Goal: Transaction & Acquisition: Download file/media

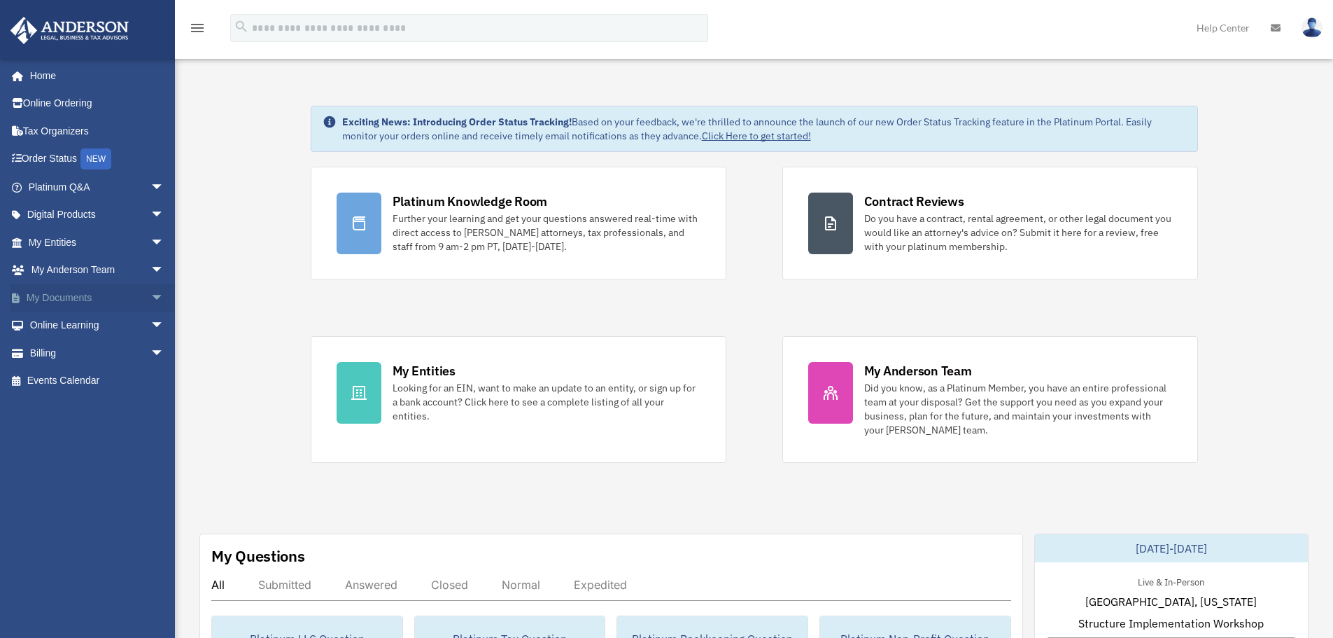
click at [77, 296] on link "My Documents arrow_drop_down" at bounding box center [98, 297] width 176 height 28
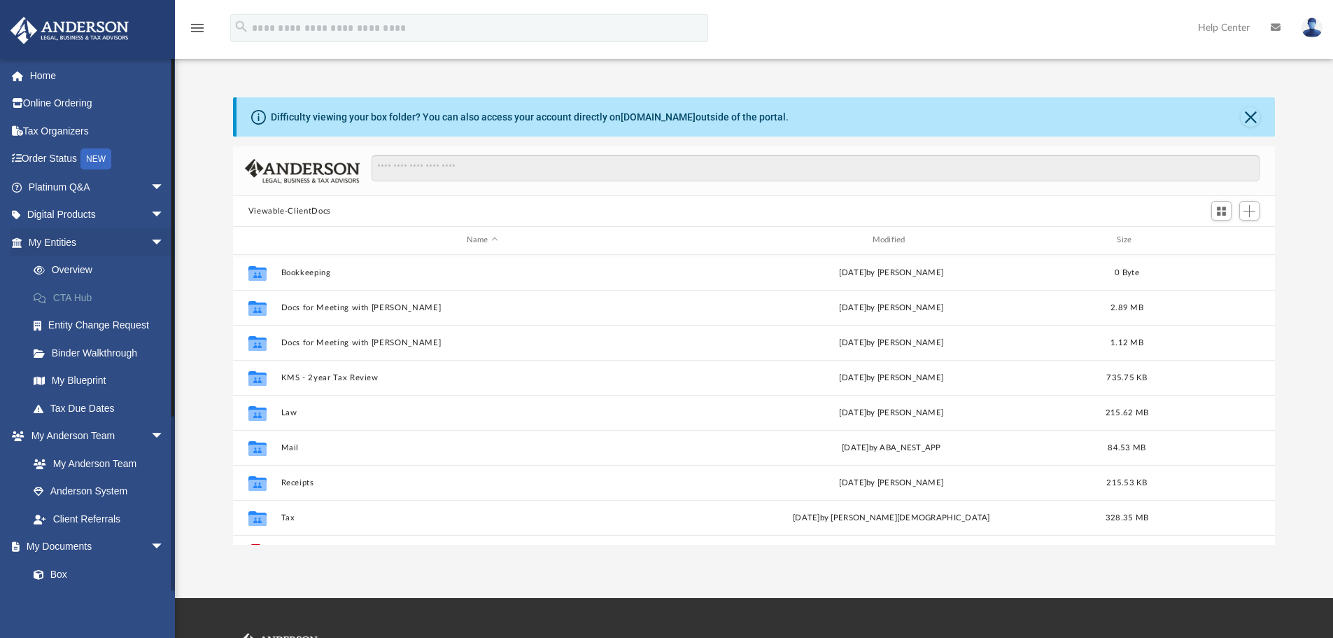
scroll to position [308, 1032]
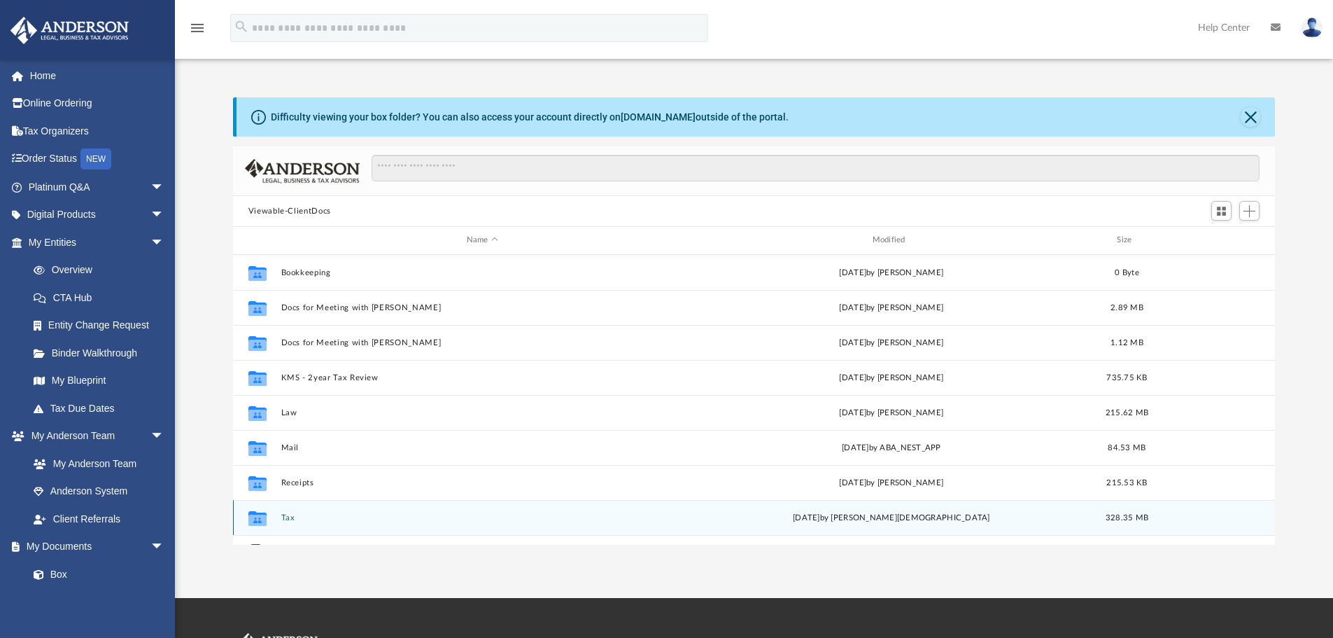
click at [280, 521] on div "Collaborated Folder Tax [DATE] by [PERSON_NAME] 328.35 MB" at bounding box center [754, 517] width 1043 height 35
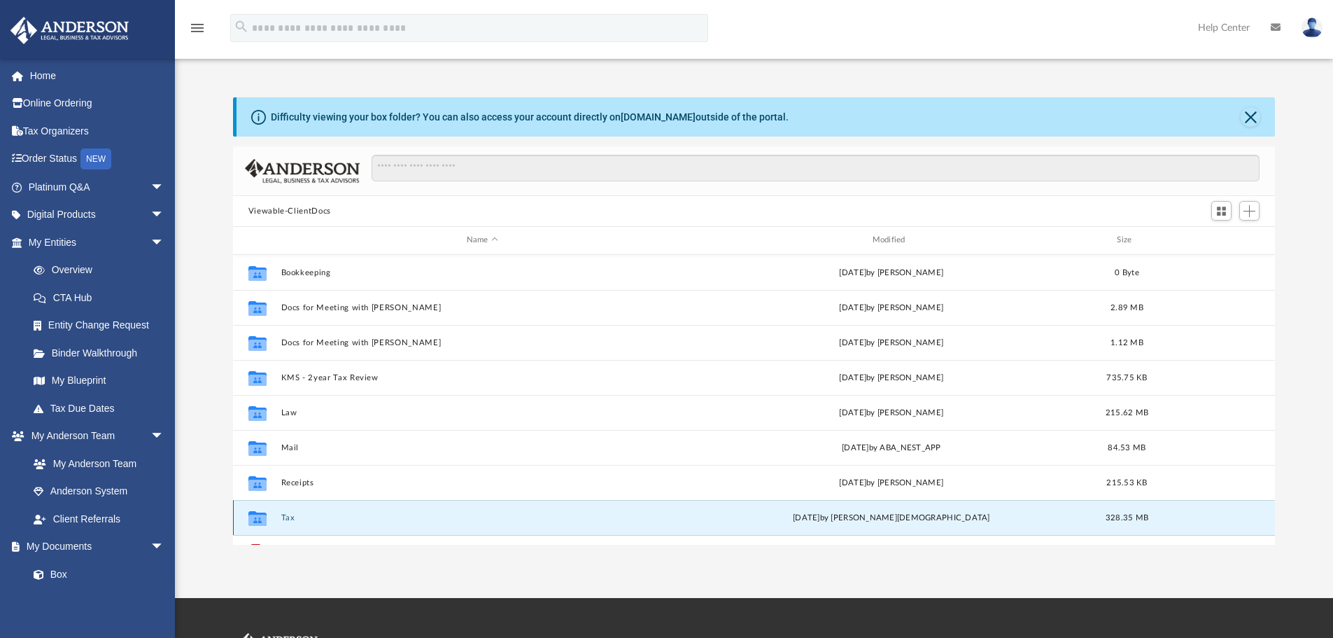
click at [288, 516] on button "Tax" at bounding box center [482, 517] width 403 height 9
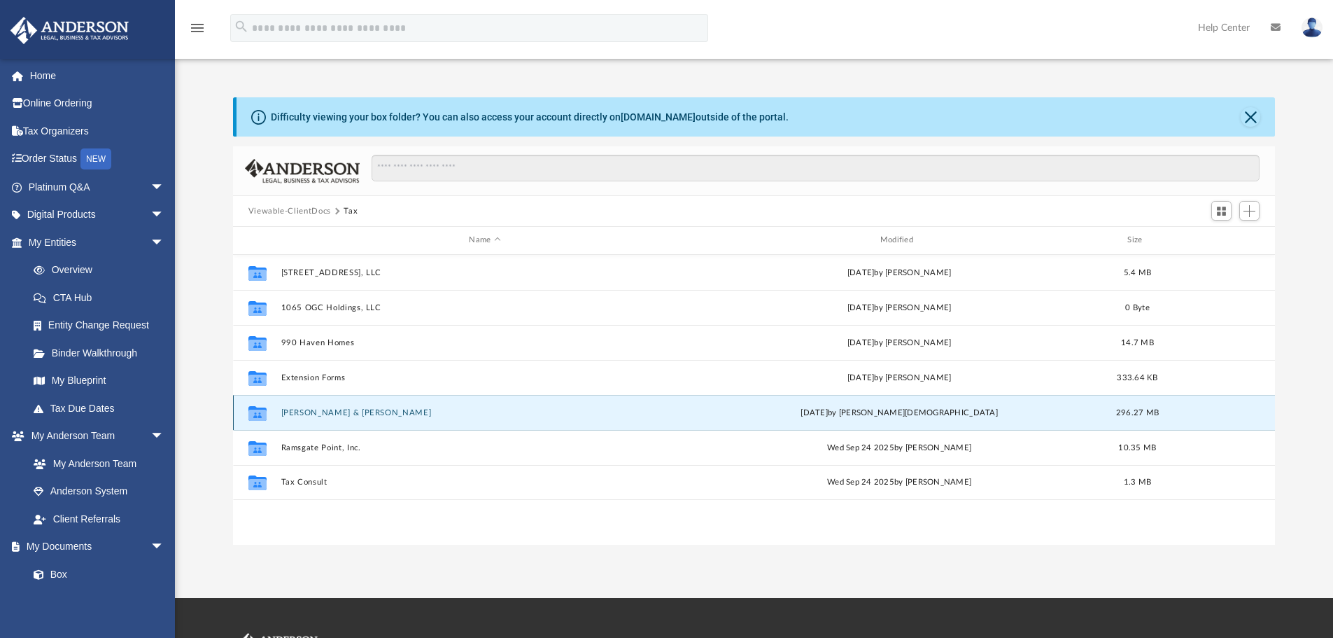
click at [321, 417] on button "[PERSON_NAME] & [PERSON_NAME]" at bounding box center [485, 412] width 408 height 9
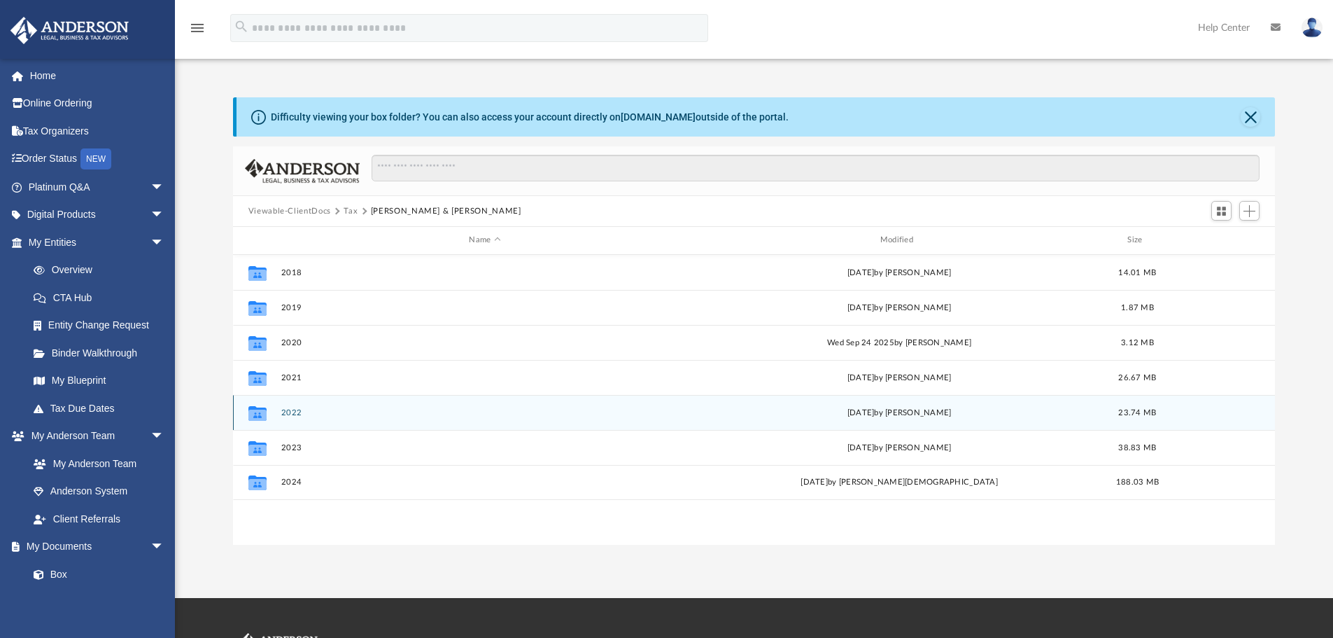
click at [289, 411] on button "2022" at bounding box center [485, 412] width 408 height 9
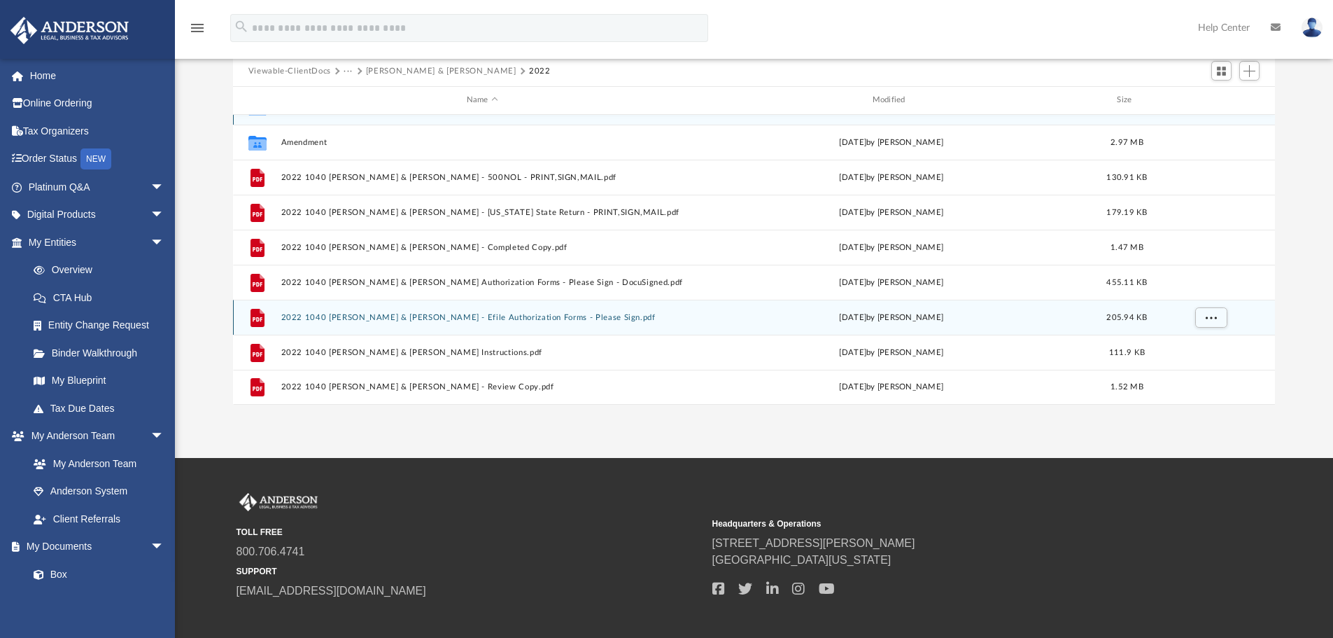
scroll to position [0, 0]
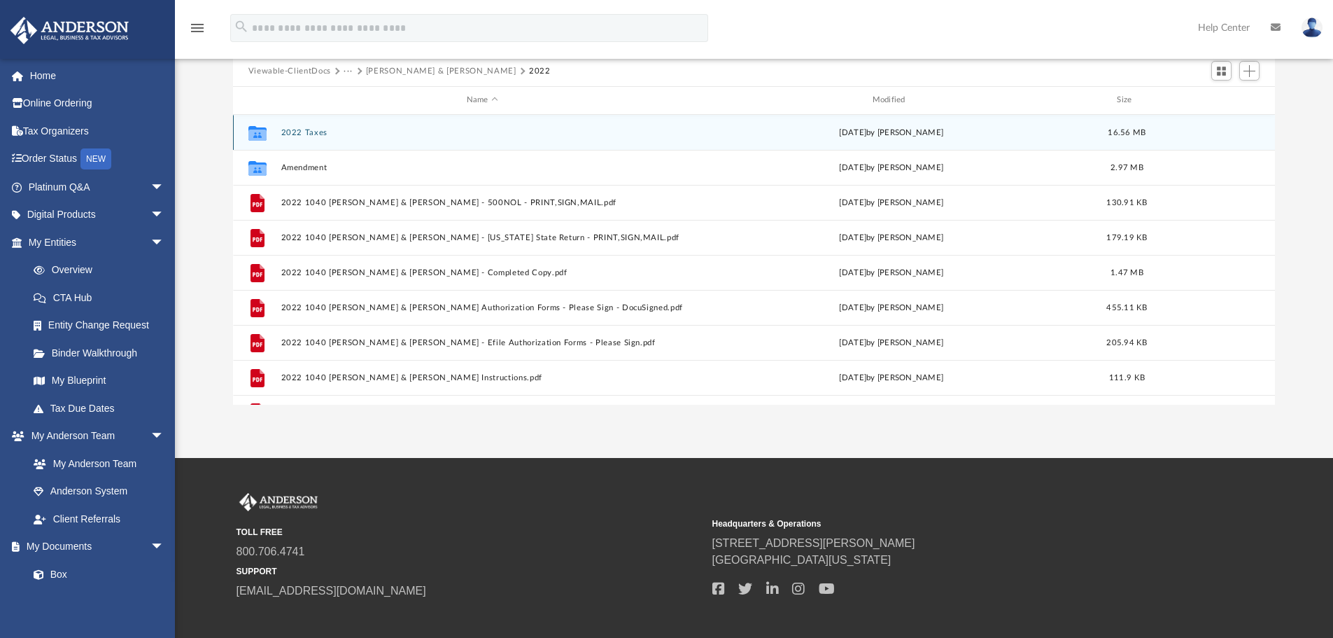
click at [300, 135] on button "2022 Taxes" at bounding box center [482, 132] width 403 height 9
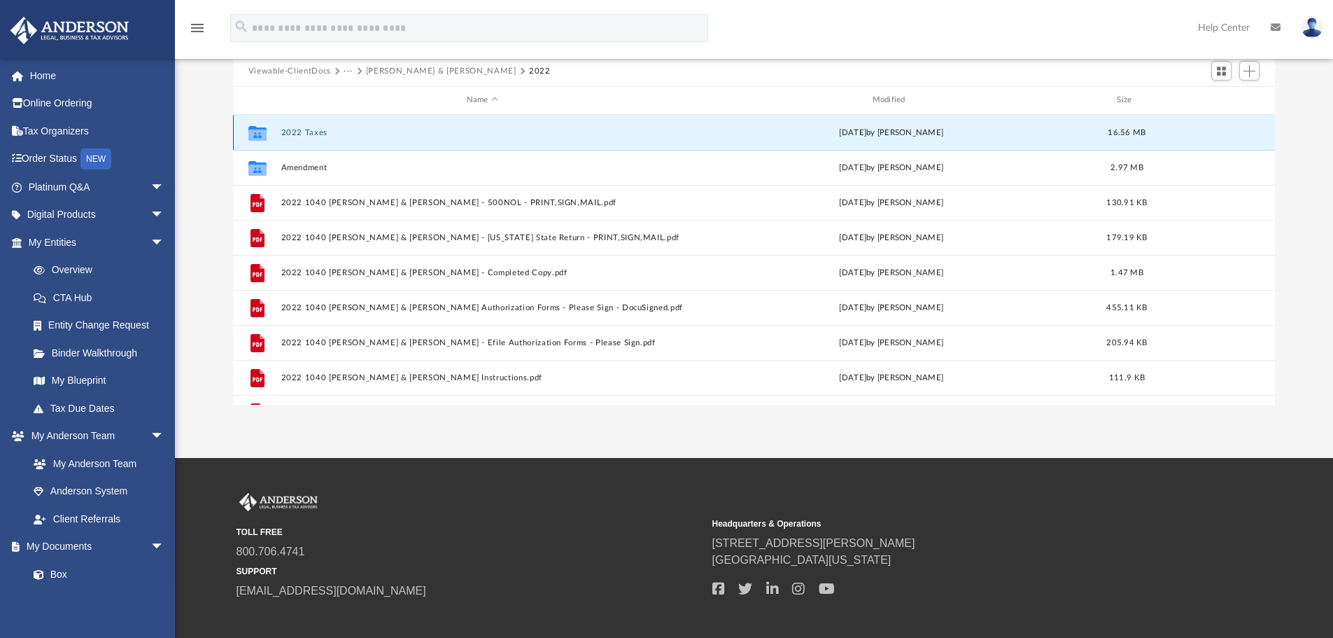
click at [300, 135] on button "2022 Taxes" at bounding box center [482, 132] width 403 height 9
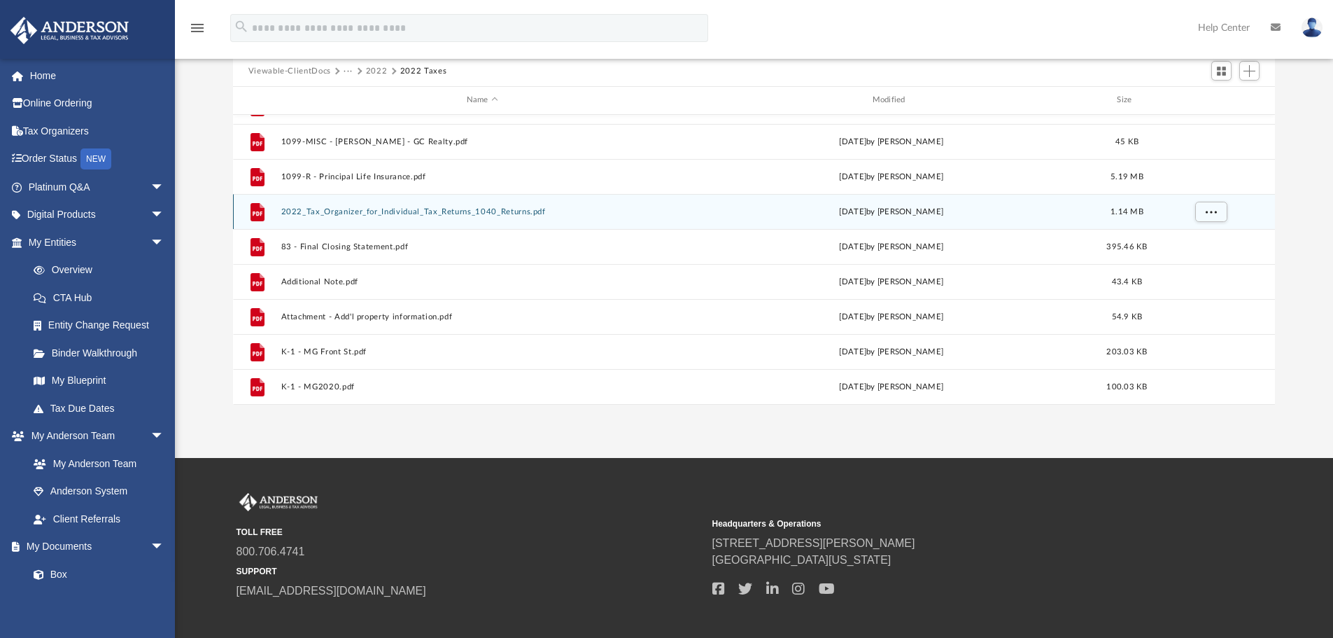
scroll to position [655, 0]
click at [349, 208] on button "2022_Tax_Organizer_for_Individual_Tax_Returns_1040_Returns.pdf" at bounding box center [482, 212] width 403 height 9
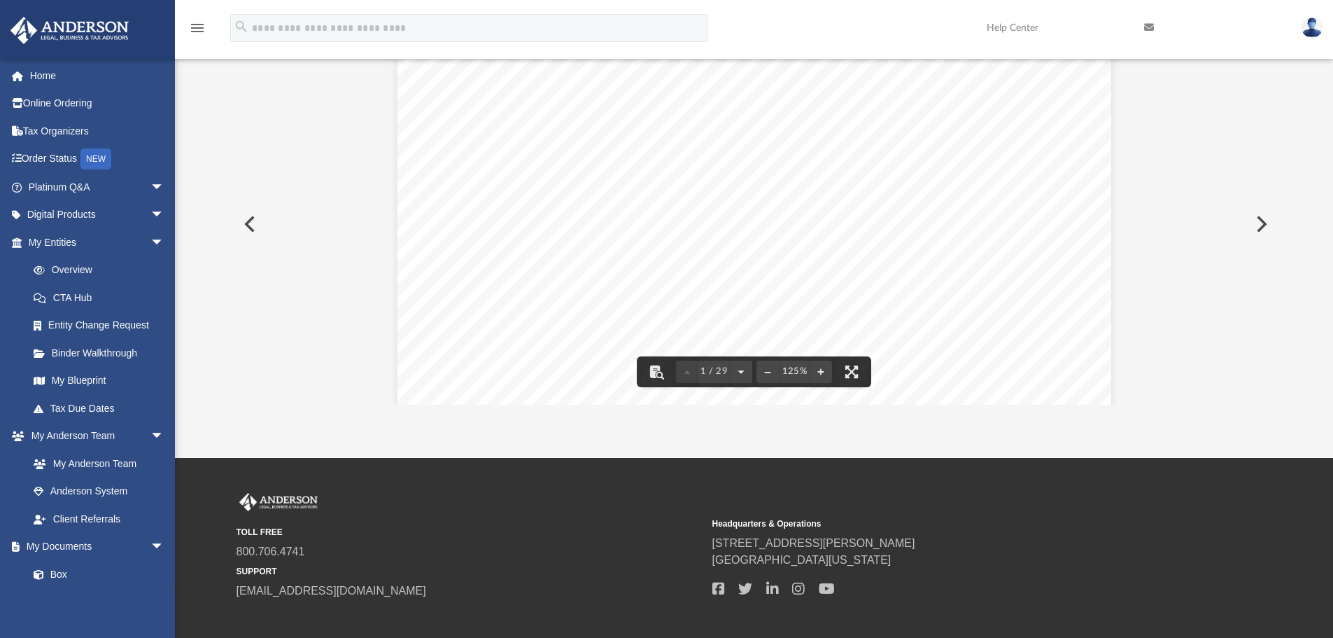
scroll to position [350, 0]
click at [853, 362] on button "File preview" at bounding box center [851, 371] width 31 height 31
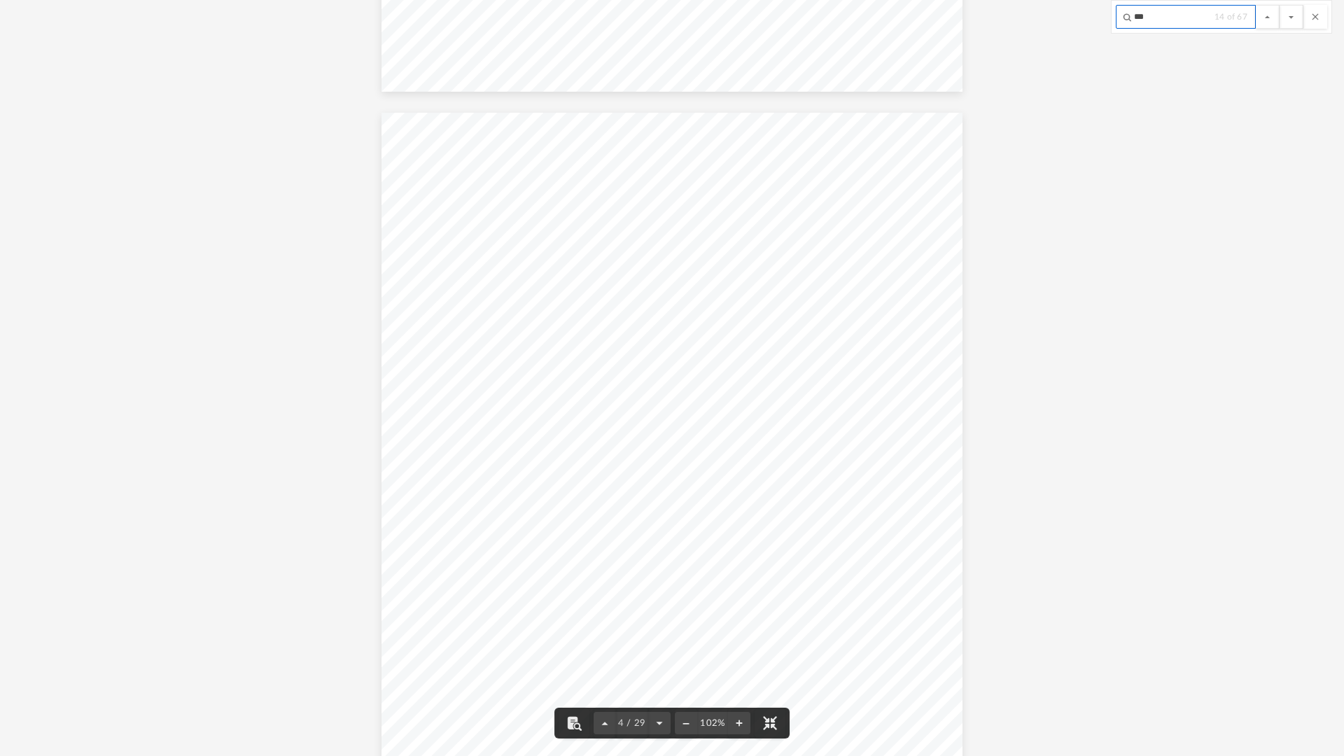
scroll to position [2437, 0]
click at [1289, 13] on button "File preview" at bounding box center [1292, 17] width 24 height 24
click at [1266, 18] on button "File preview" at bounding box center [1268, 17] width 24 height 24
click at [1205, 13] on input "****" at bounding box center [1186, 17] width 140 height 24
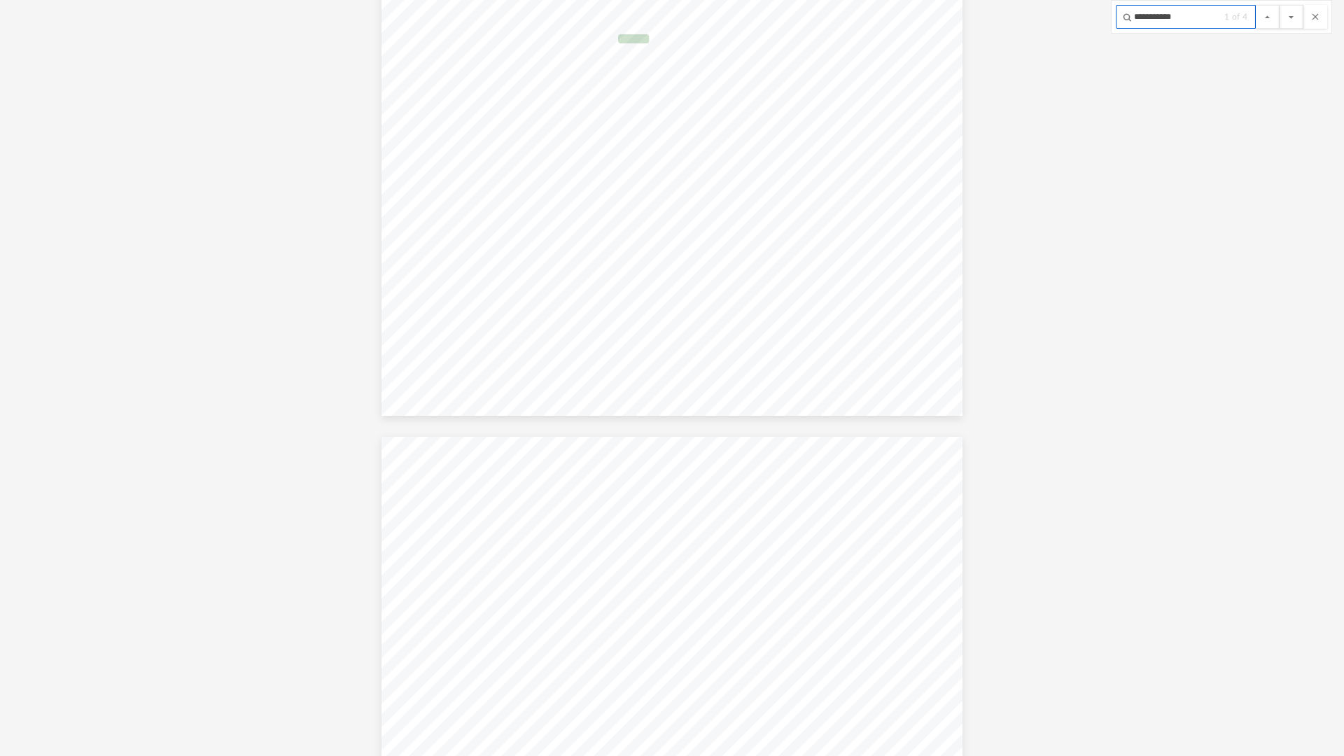
scroll to position [7308, 0]
type input "**********"
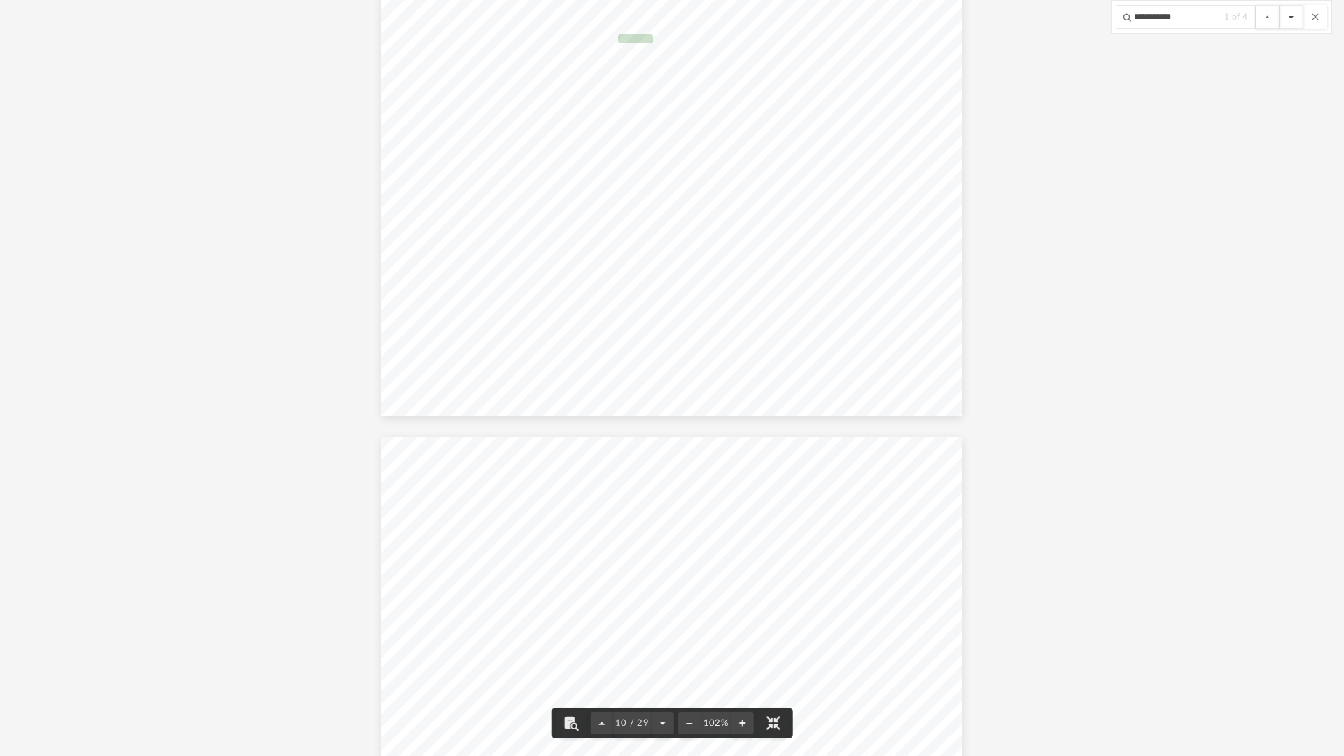
click at [1281, 14] on button "File preview" at bounding box center [1292, 17] width 24 height 24
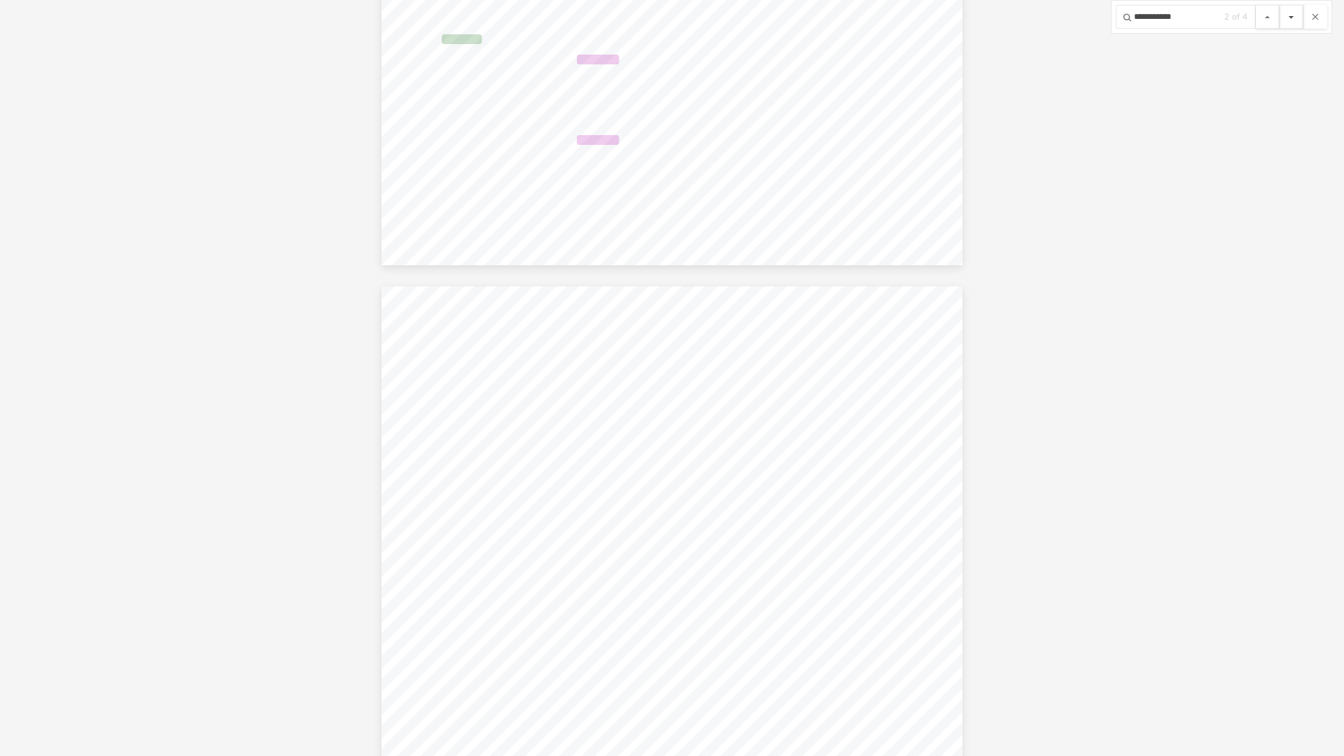
click at [1281, 14] on button "File preview" at bounding box center [1292, 17] width 24 height 24
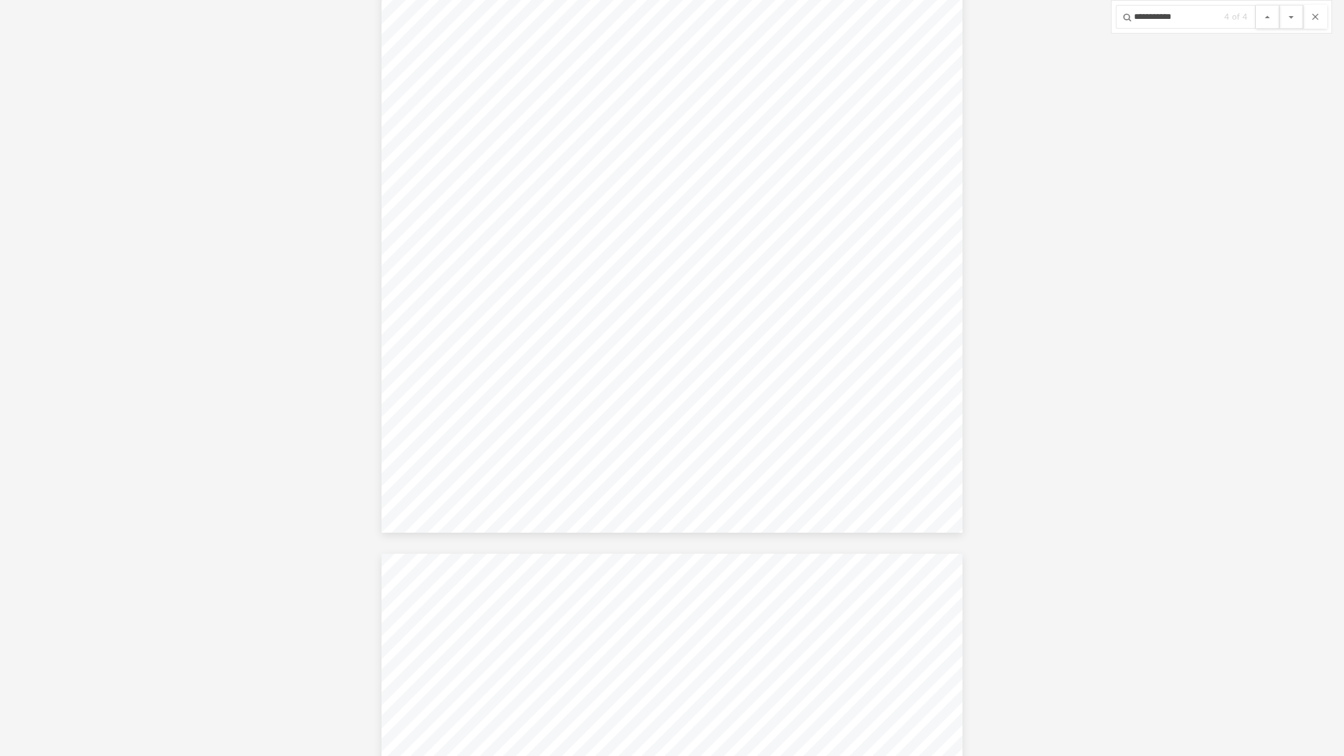
scroll to position [9519, 0]
click at [1310, 16] on button "File preview" at bounding box center [1315, 17] width 24 height 24
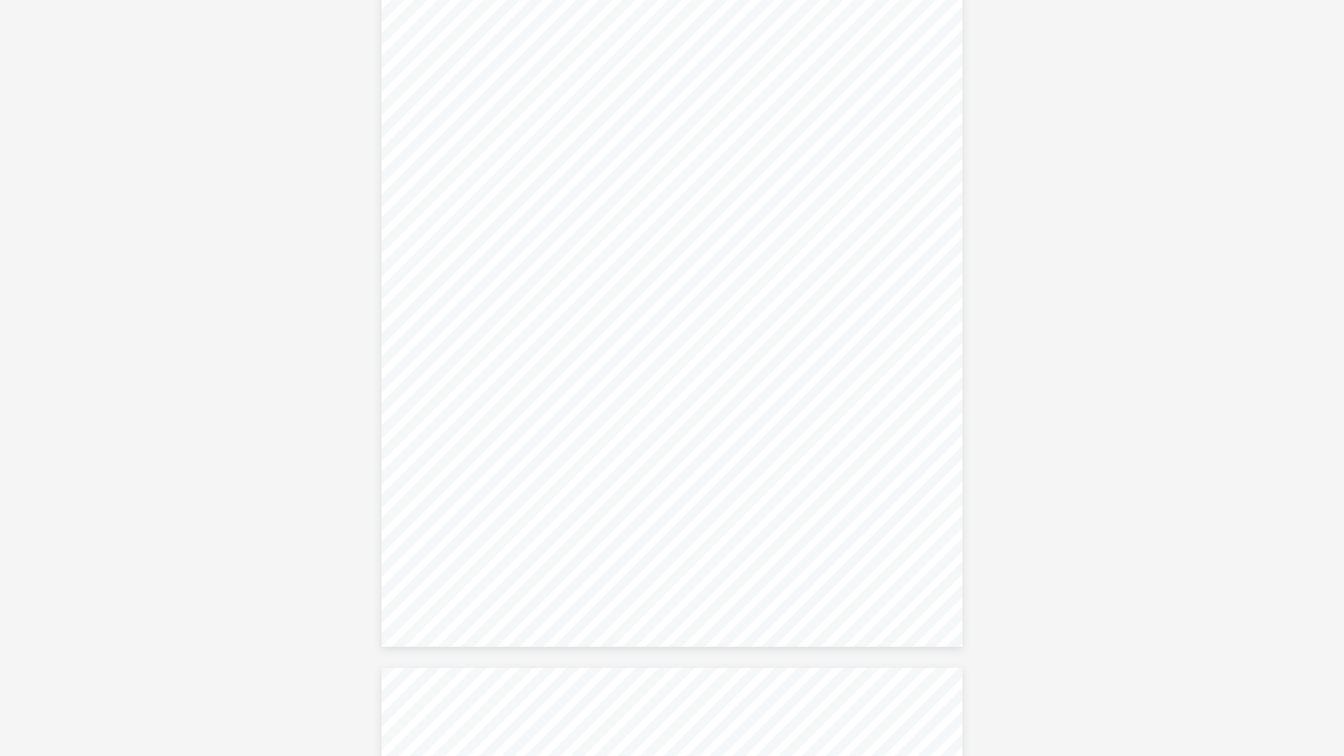
scroll to position [13299, 0]
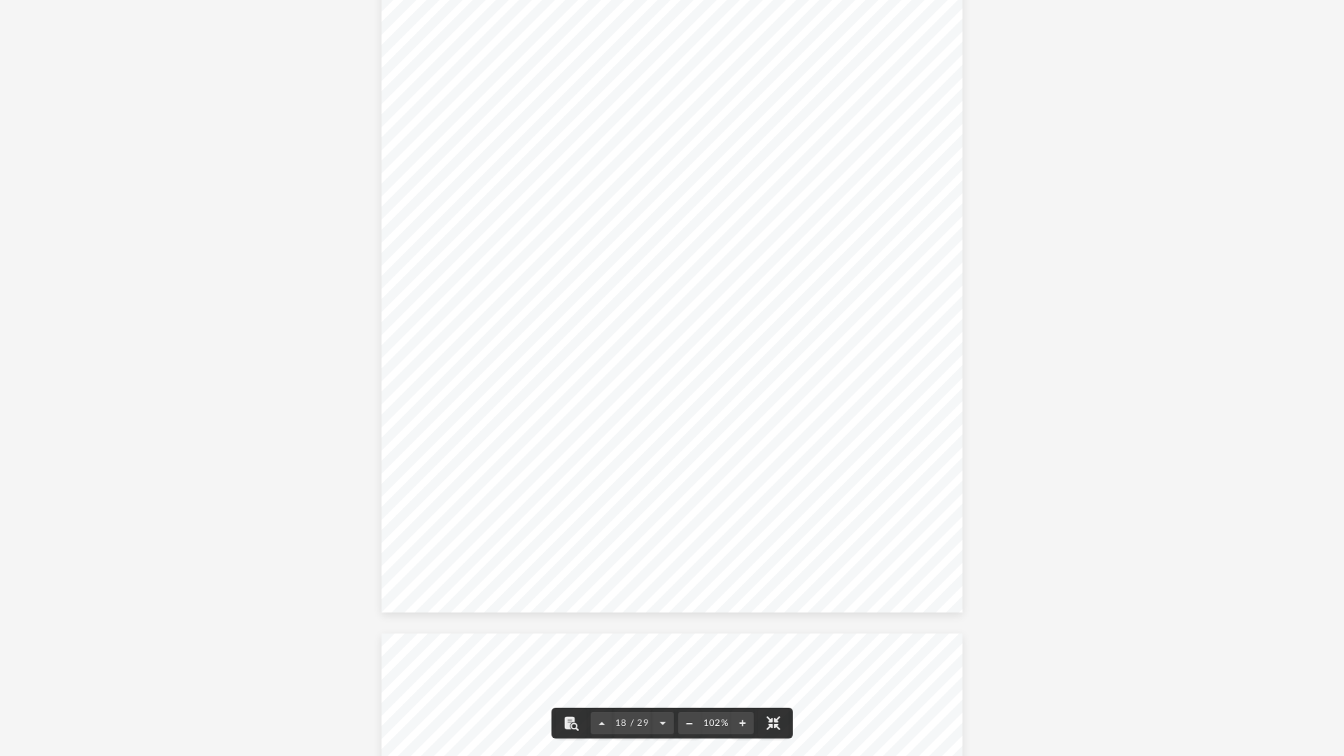
click at [775, 637] on button "File preview" at bounding box center [772, 723] width 31 height 31
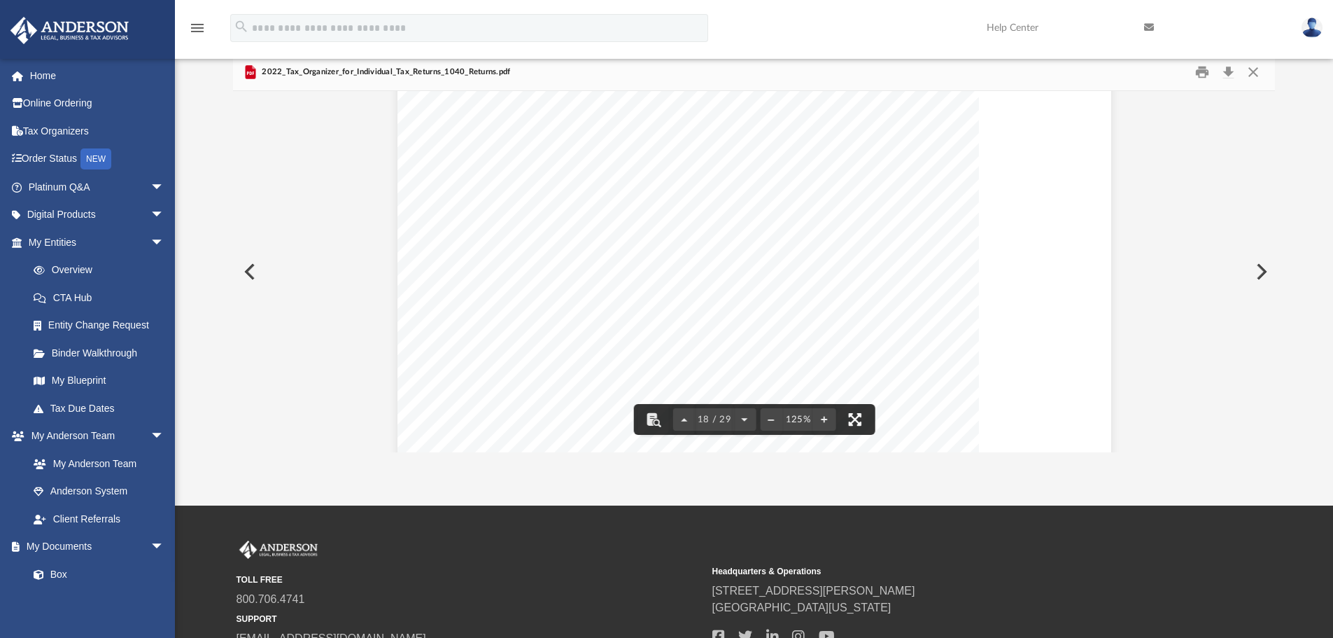
scroll to position [16064, 0]
click at [259, 272] on button "Preview" at bounding box center [248, 271] width 31 height 39
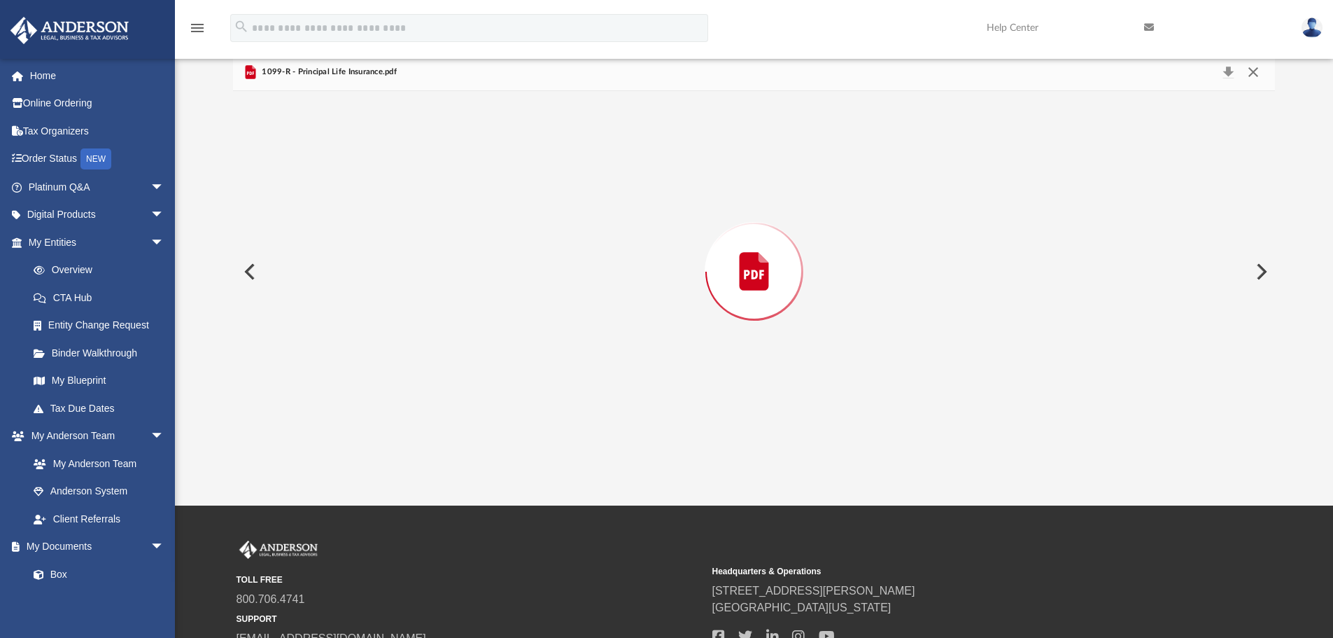
click at [1254, 73] on button "Close" at bounding box center [1253, 72] width 25 height 20
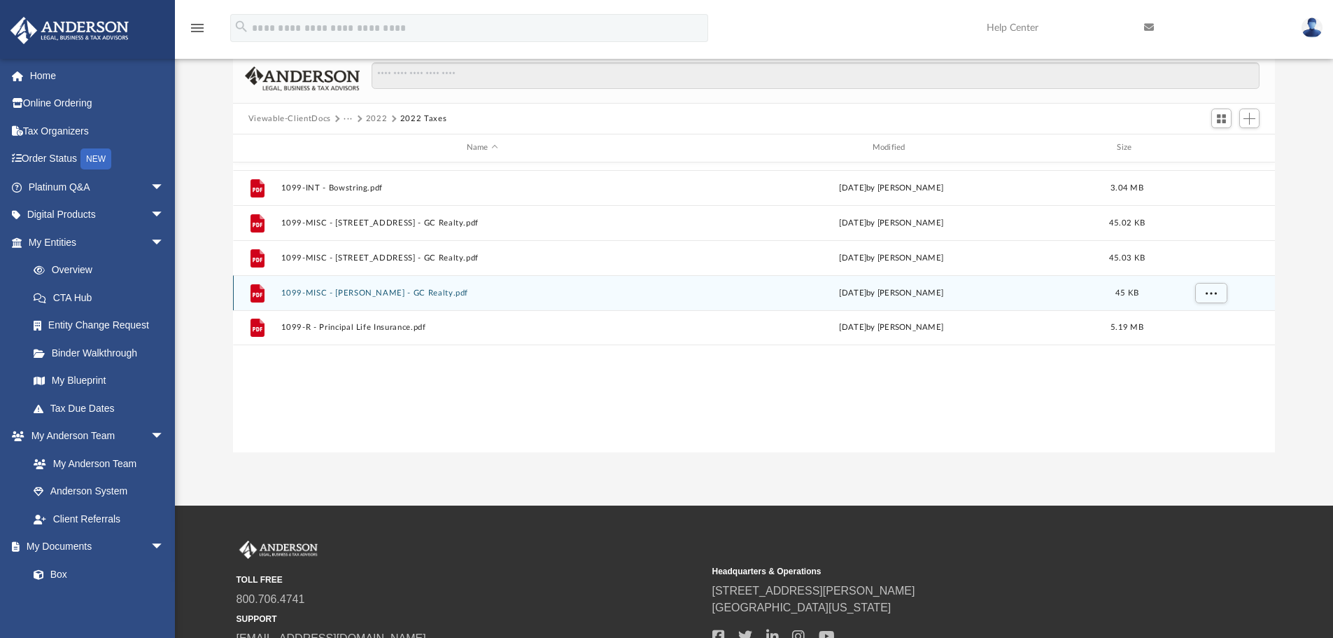
scroll to position [235, 0]
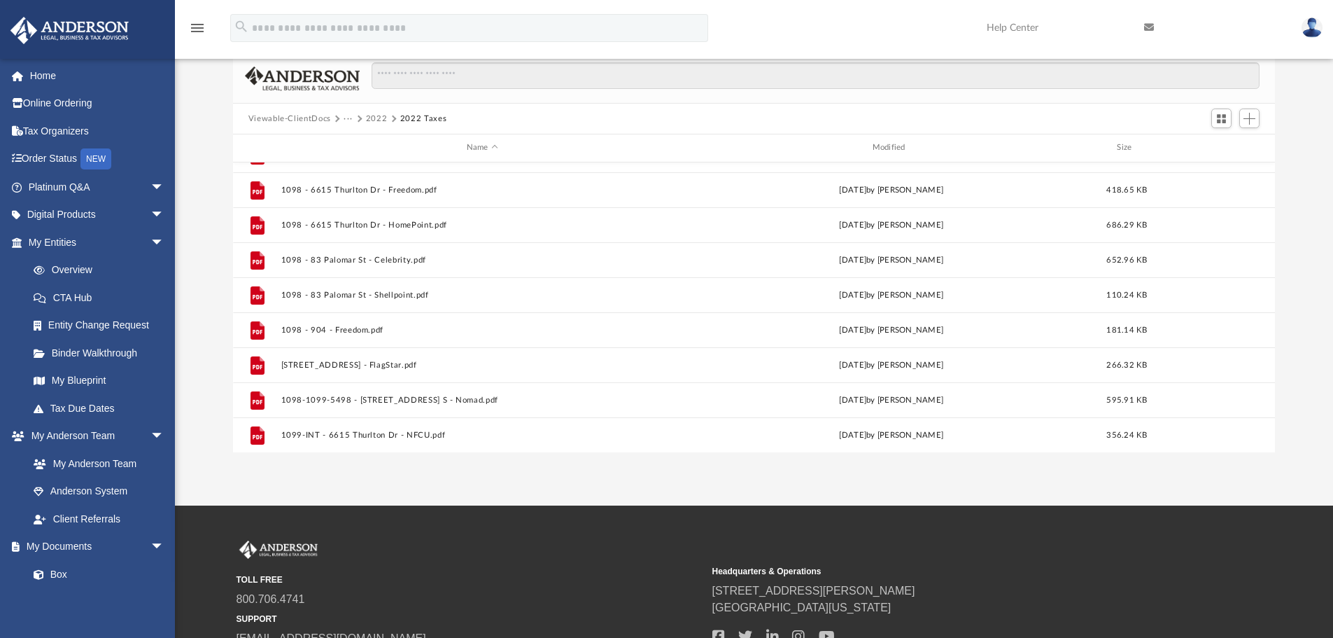
click at [375, 115] on button "2022" at bounding box center [377, 119] width 22 height 13
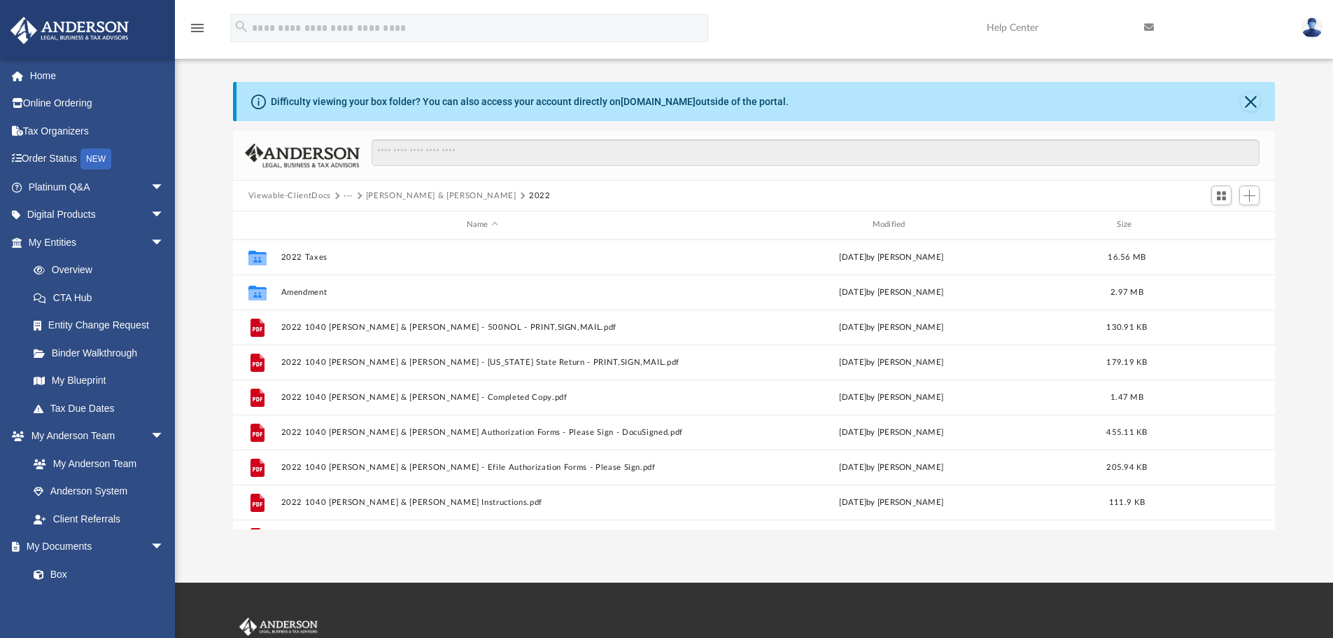
scroll to position [0, 0]
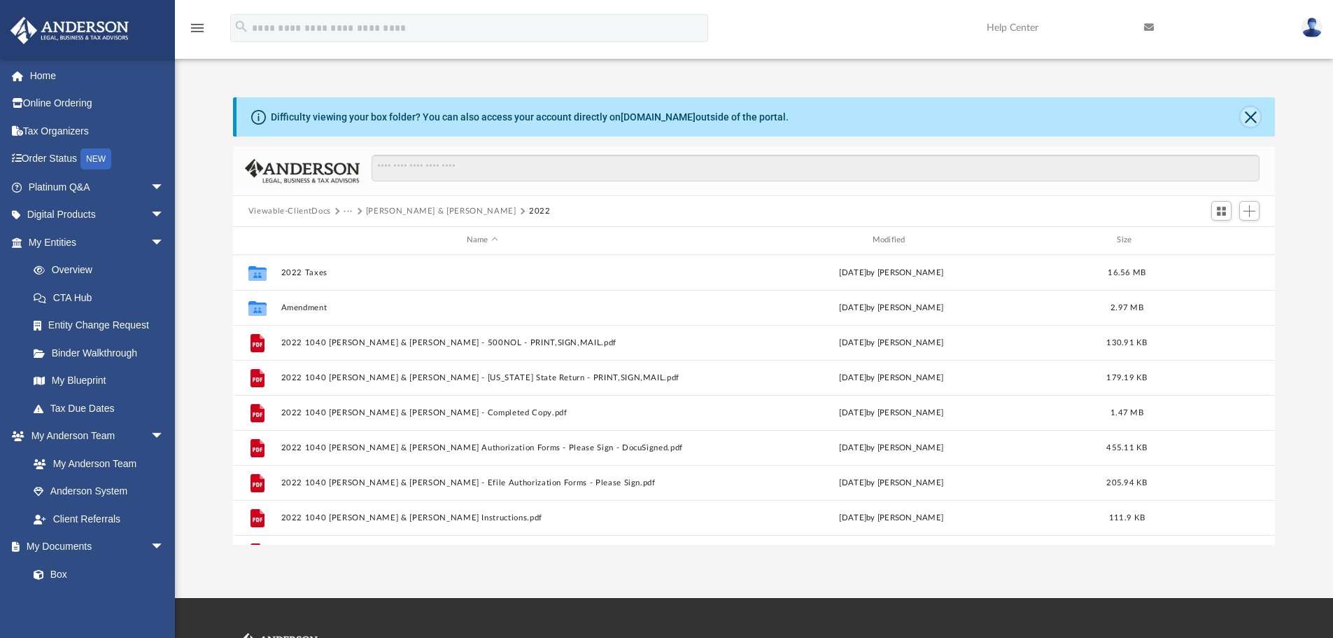
click at [1255, 117] on button "Close" at bounding box center [1251, 117] width 20 height 20
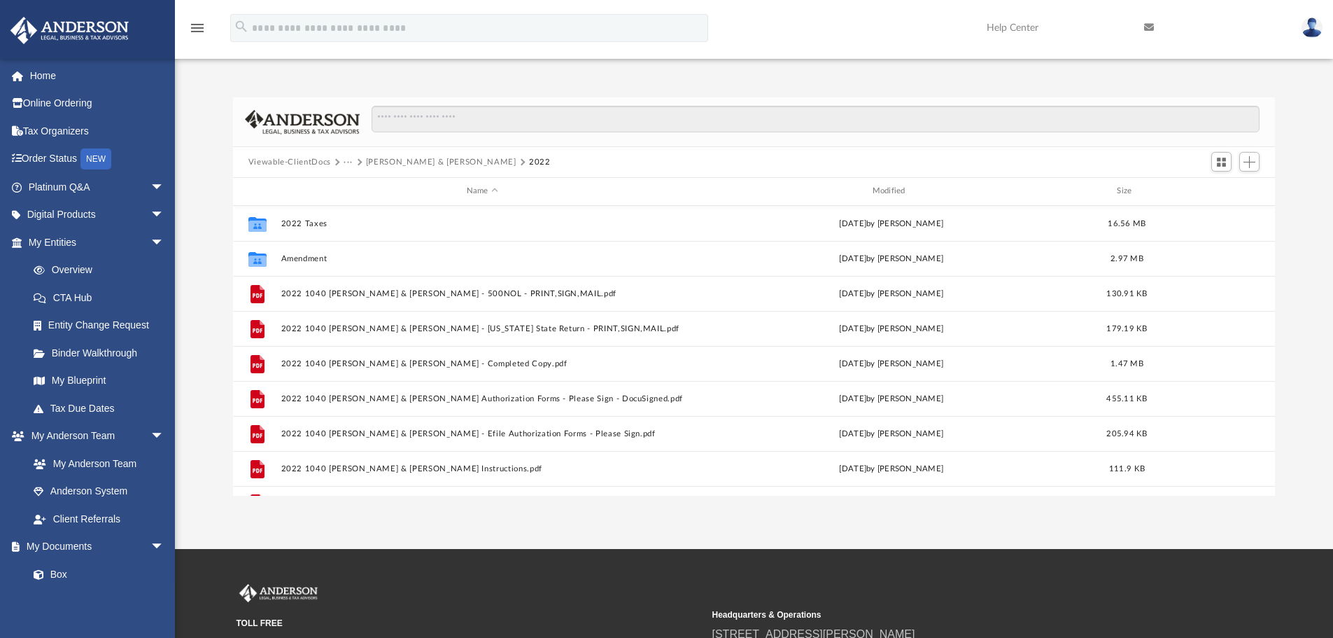
click at [407, 160] on button "[PERSON_NAME] & [PERSON_NAME]" at bounding box center [441, 162] width 150 height 13
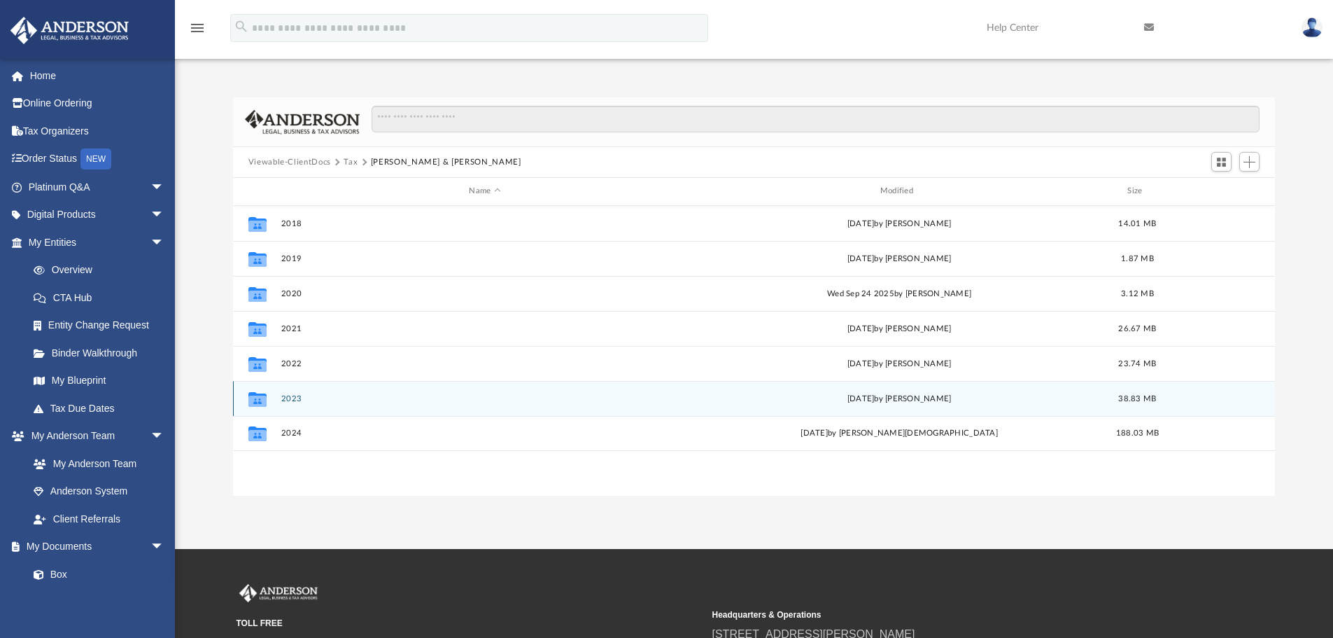
click at [288, 398] on button "2023" at bounding box center [485, 398] width 408 height 9
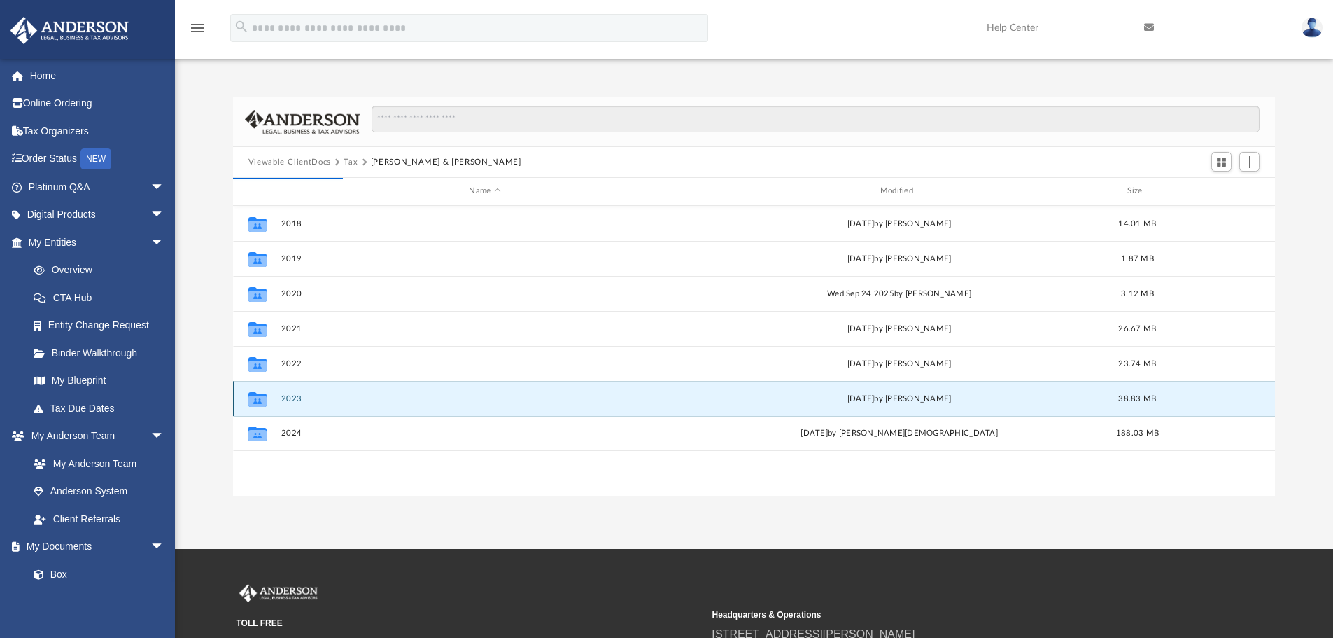
click at [290, 399] on button "2023" at bounding box center [485, 398] width 408 height 9
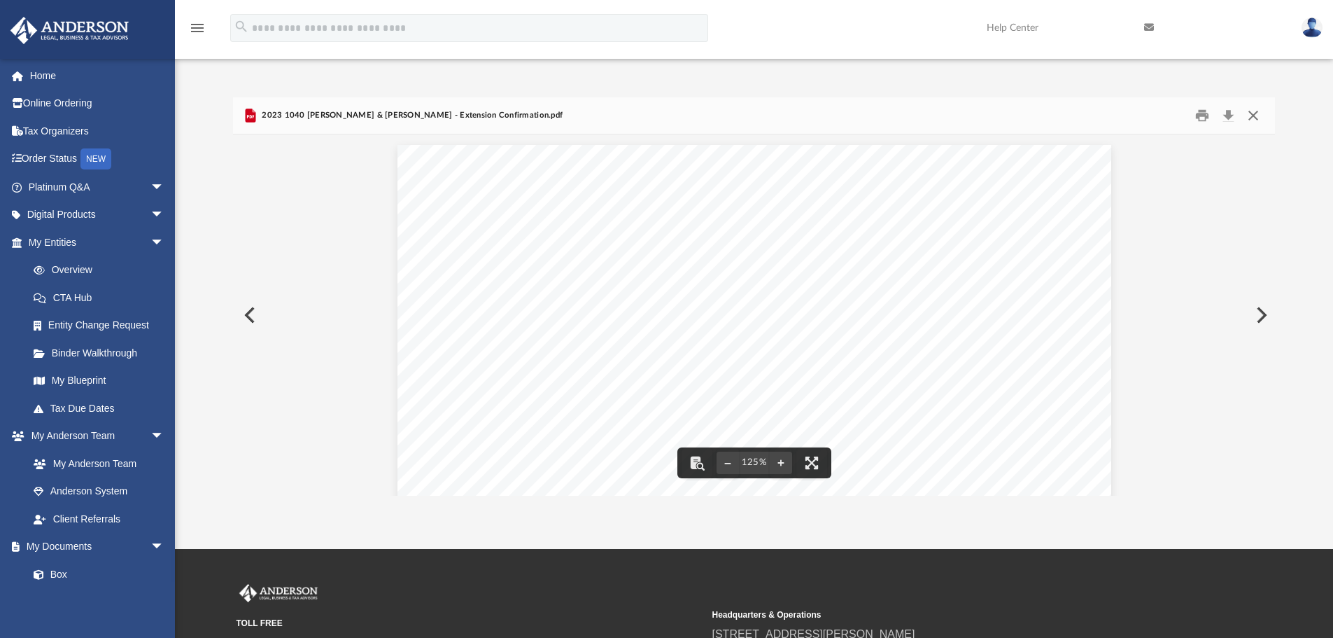
click at [1252, 114] on button "Close" at bounding box center [1253, 116] width 25 height 22
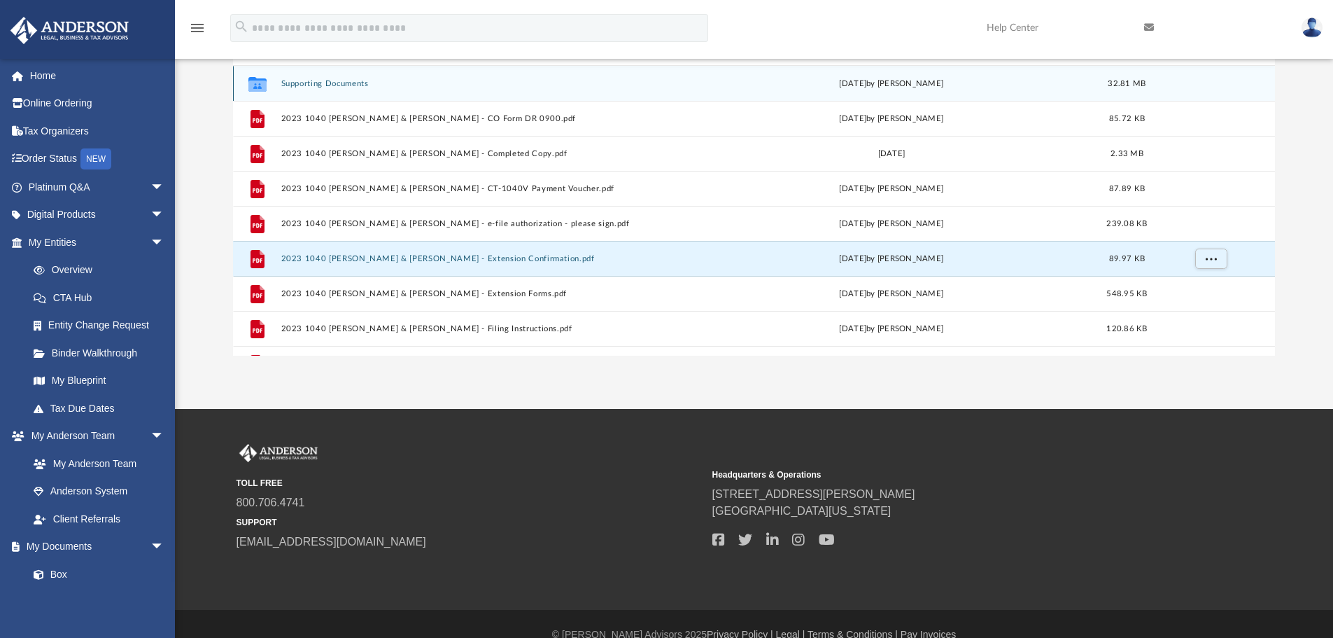
click at [344, 80] on button "Supporting Documents" at bounding box center [482, 83] width 403 height 9
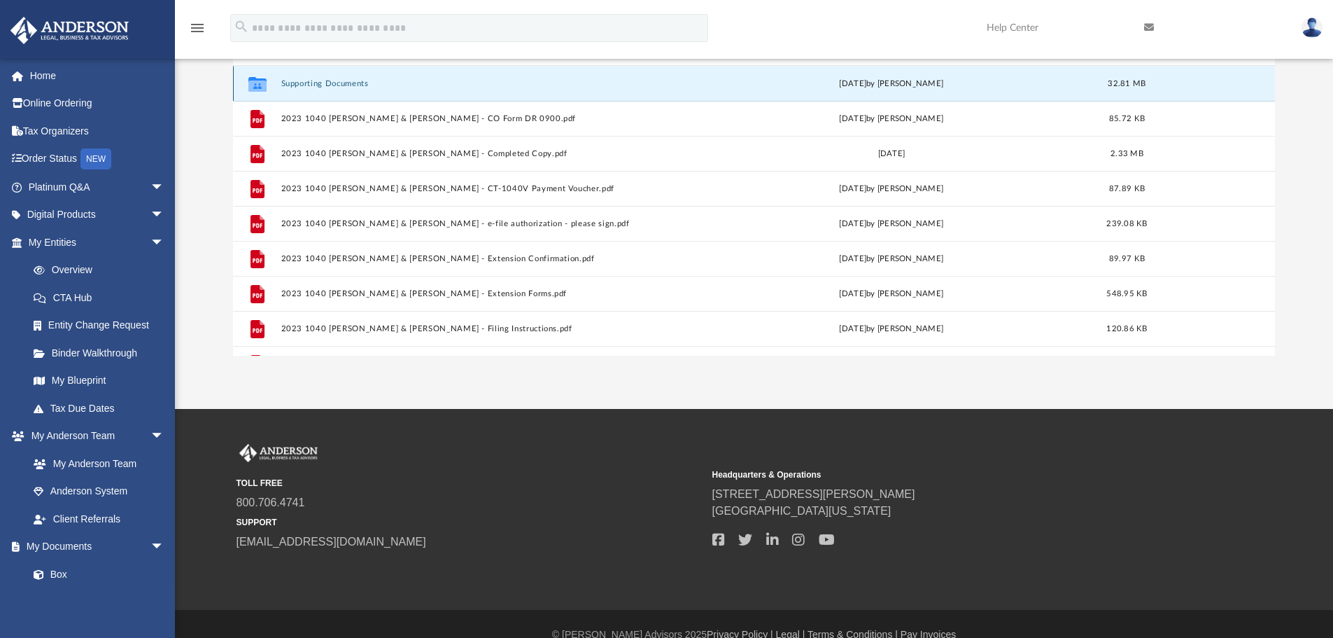
click at [325, 85] on button "Supporting Documents" at bounding box center [482, 83] width 403 height 9
click at [334, 85] on button "Supporting Documents" at bounding box center [482, 83] width 403 height 9
click at [330, 81] on button "Supporting Documents" at bounding box center [482, 83] width 403 height 9
click at [330, 80] on button "Supporting Documents" at bounding box center [482, 83] width 403 height 9
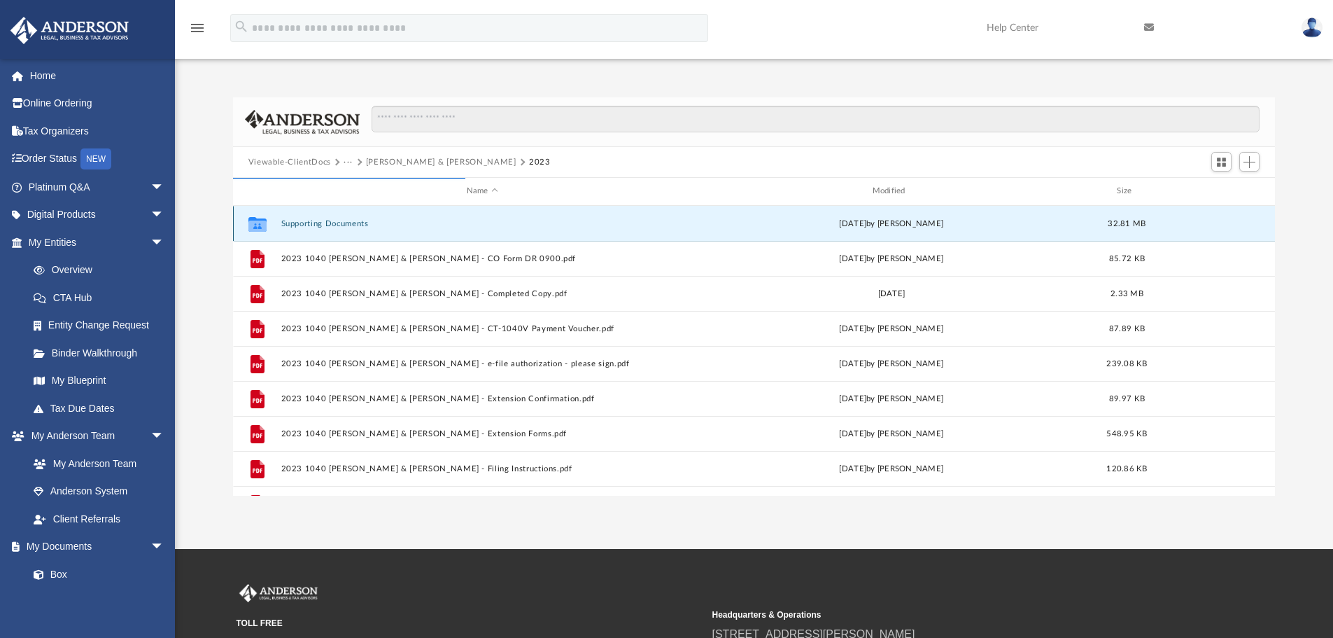
click at [330, 222] on button "Supporting Documents" at bounding box center [482, 223] width 403 height 9
click at [860, 225] on div "[DATE] by [PERSON_NAME]" at bounding box center [891, 223] width 403 height 13
click at [349, 218] on div "Collaborated Folder Supporting Documents [DATE] by [PERSON_NAME] 32.81 MB" at bounding box center [754, 223] width 1043 height 35
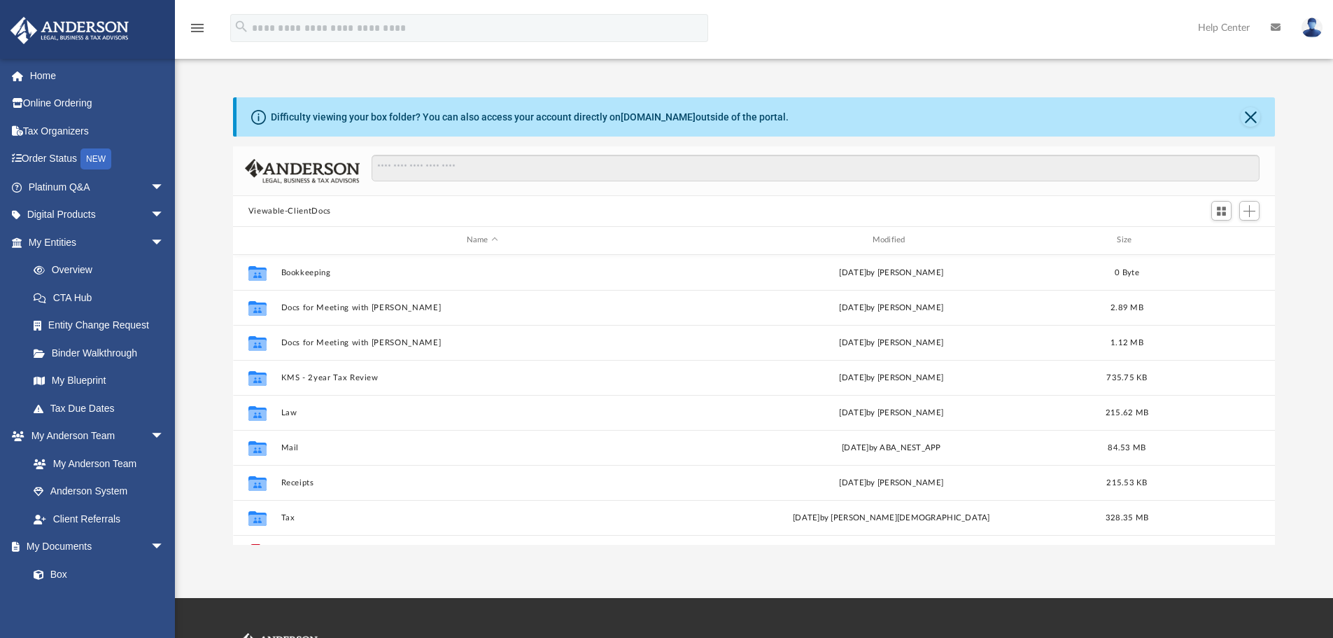
scroll to position [308, 1032]
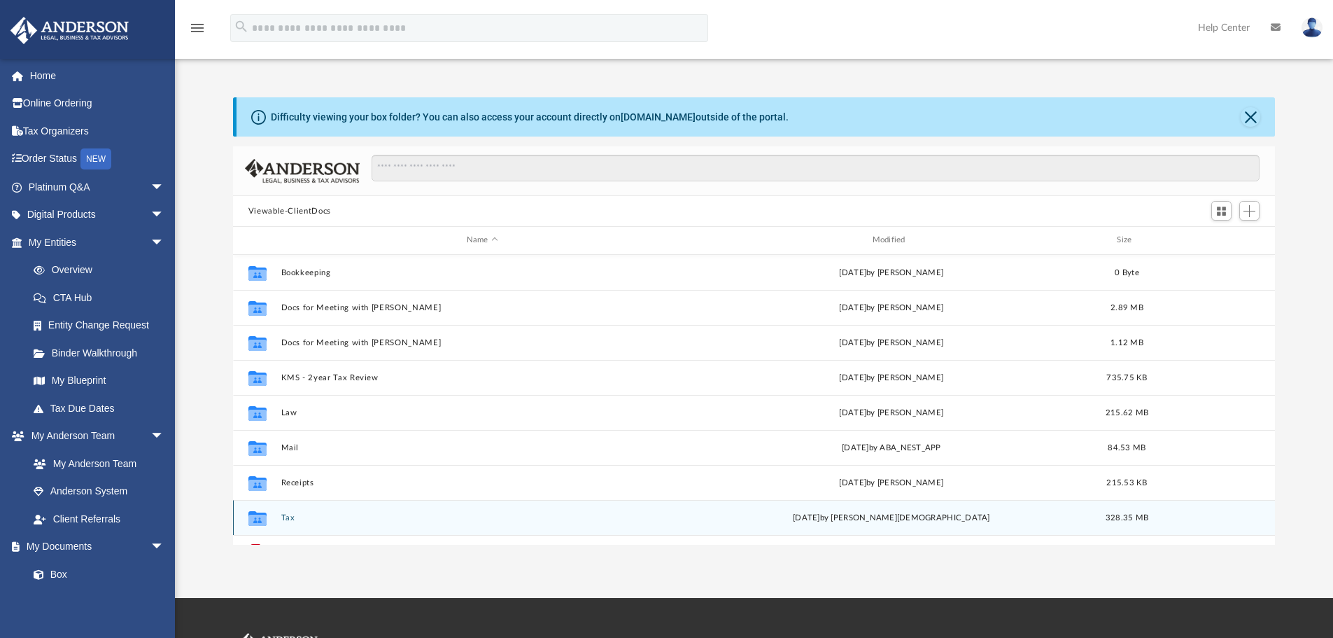
click at [283, 515] on button "Tax" at bounding box center [482, 517] width 403 height 9
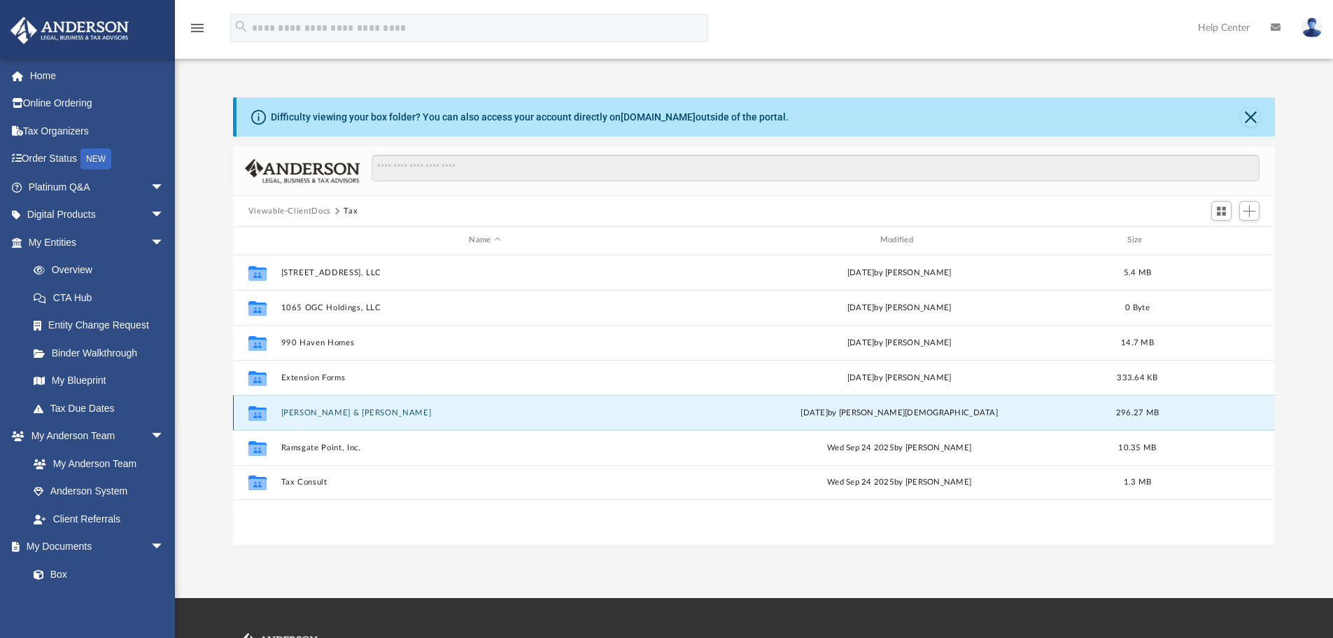
click at [314, 410] on button "[PERSON_NAME] & [PERSON_NAME]" at bounding box center [485, 412] width 408 height 9
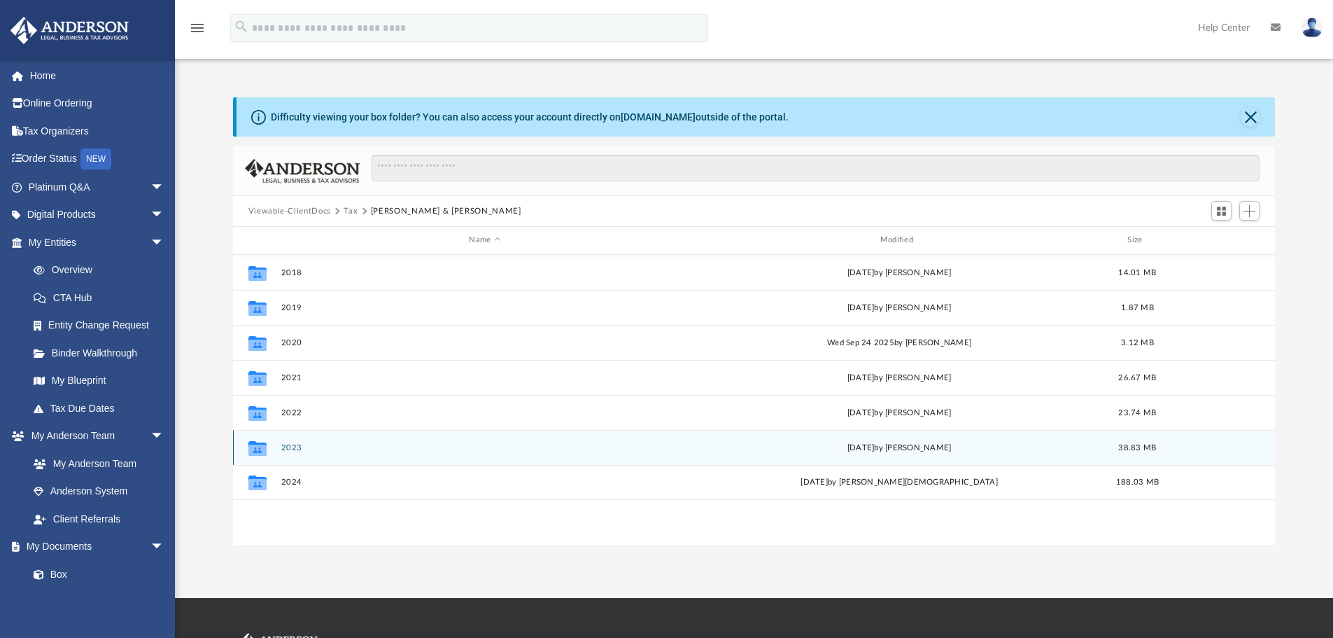
click at [294, 447] on button "2023" at bounding box center [485, 447] width 408 height 9
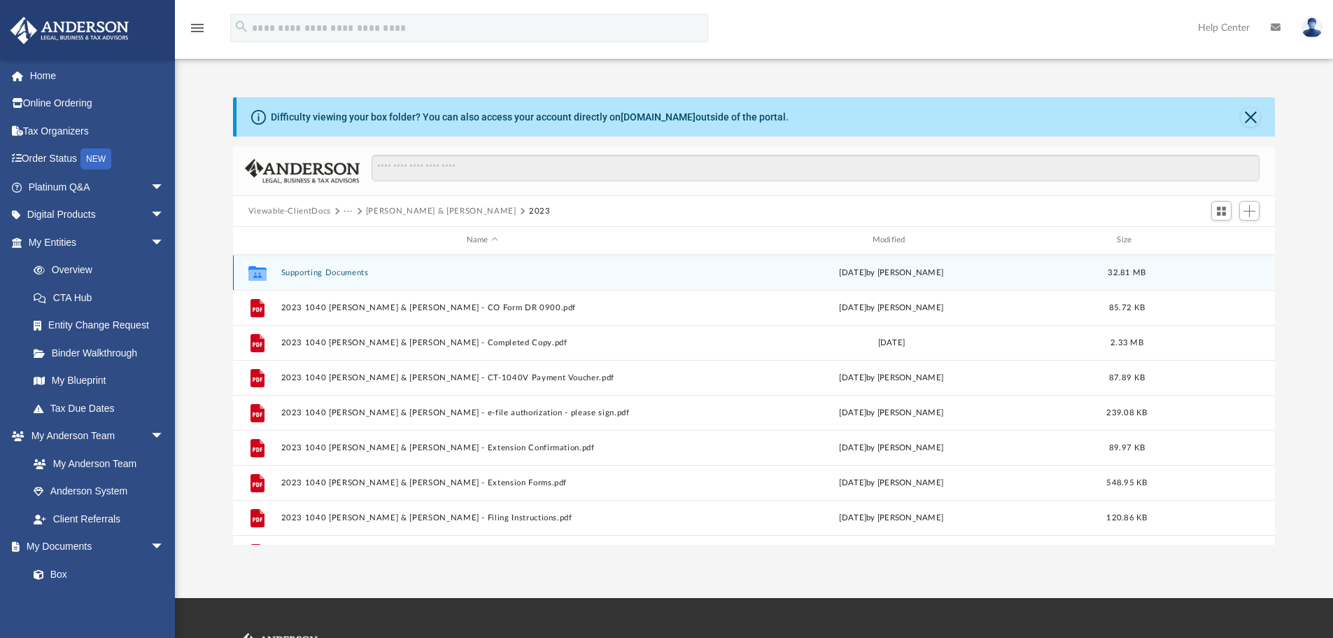
click at [343, 272] on button "Supporting Documents" at bounding box center [482, 272] width 403 height 9
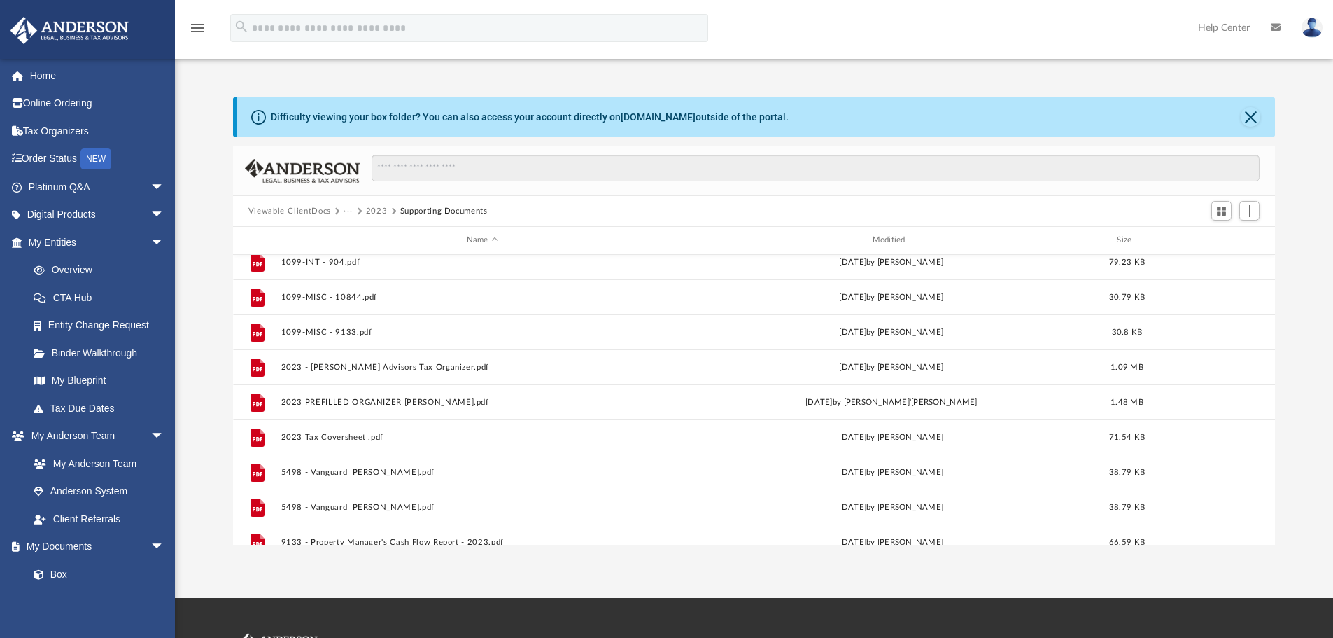
scroll to position [770, 0]
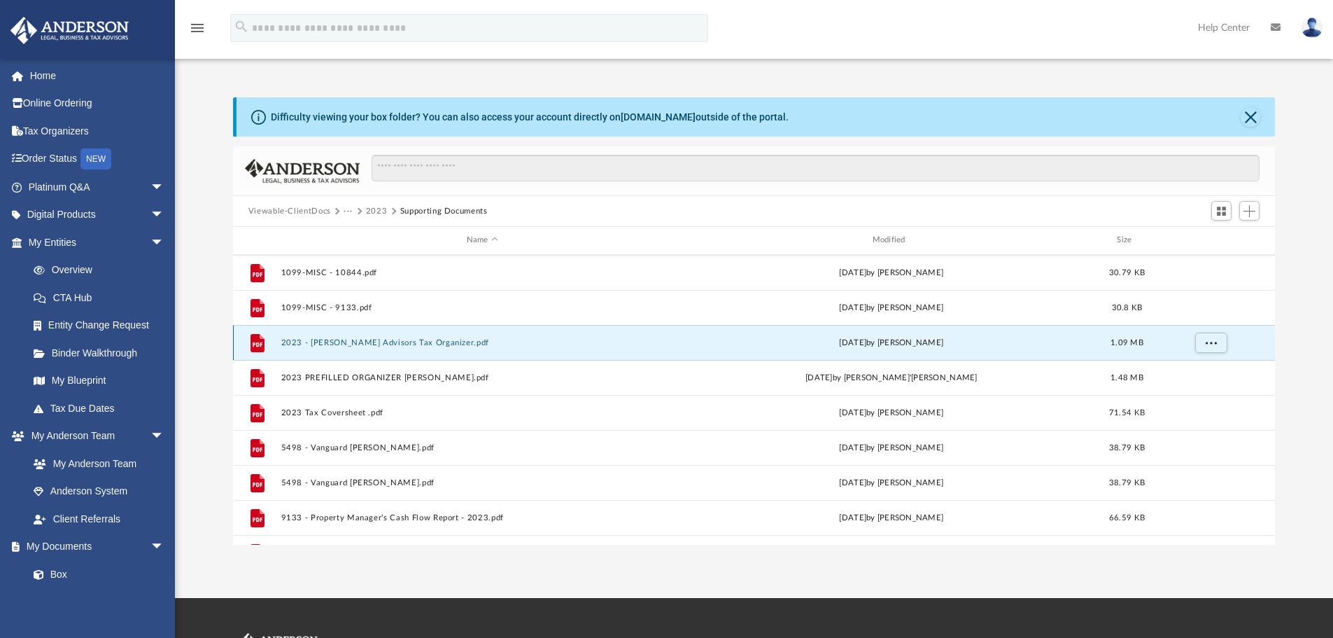
click at [440, 343] on button "2023 - Anderson Advisors Tax Organizer.pdf" at bounding box center [482, 342] width 403 height 9
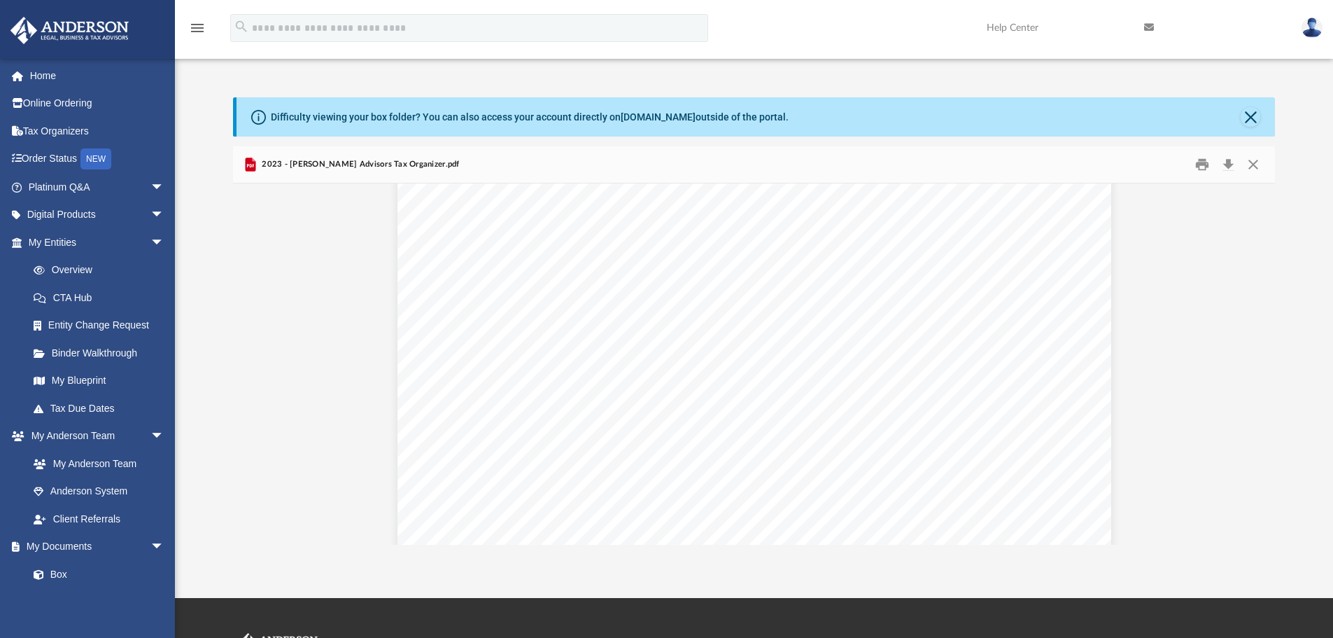
scroll to position [11479, 0]
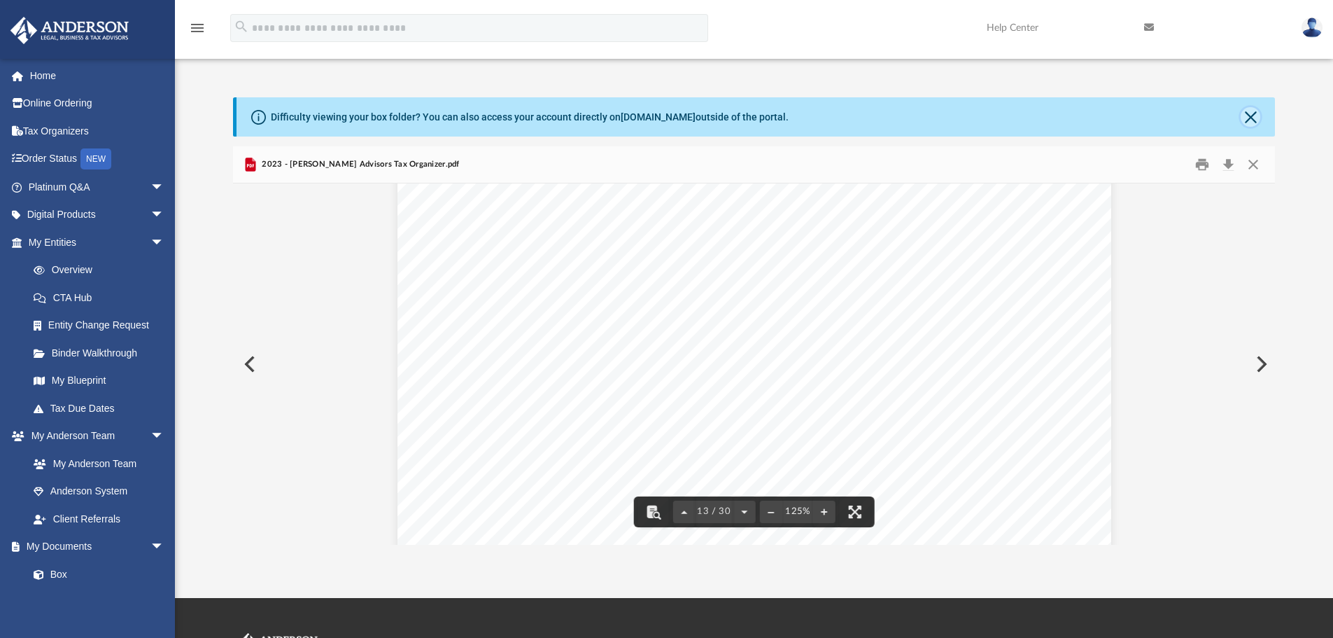
click at [1257, 118] on button "Close" at bounding box center [1251, 117] width 20 height 20
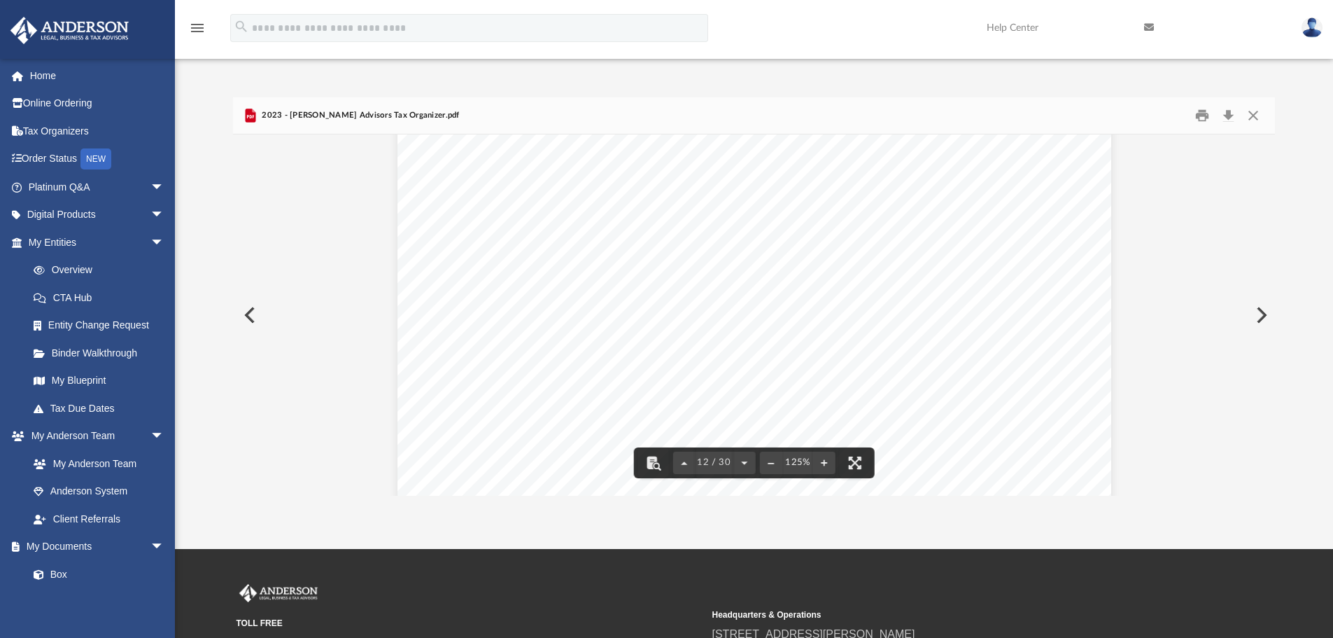
scroll to position [10639, 0]
click at [1254, 111] on button "Close" at bounding box center [1253, 116] width 25 height 22
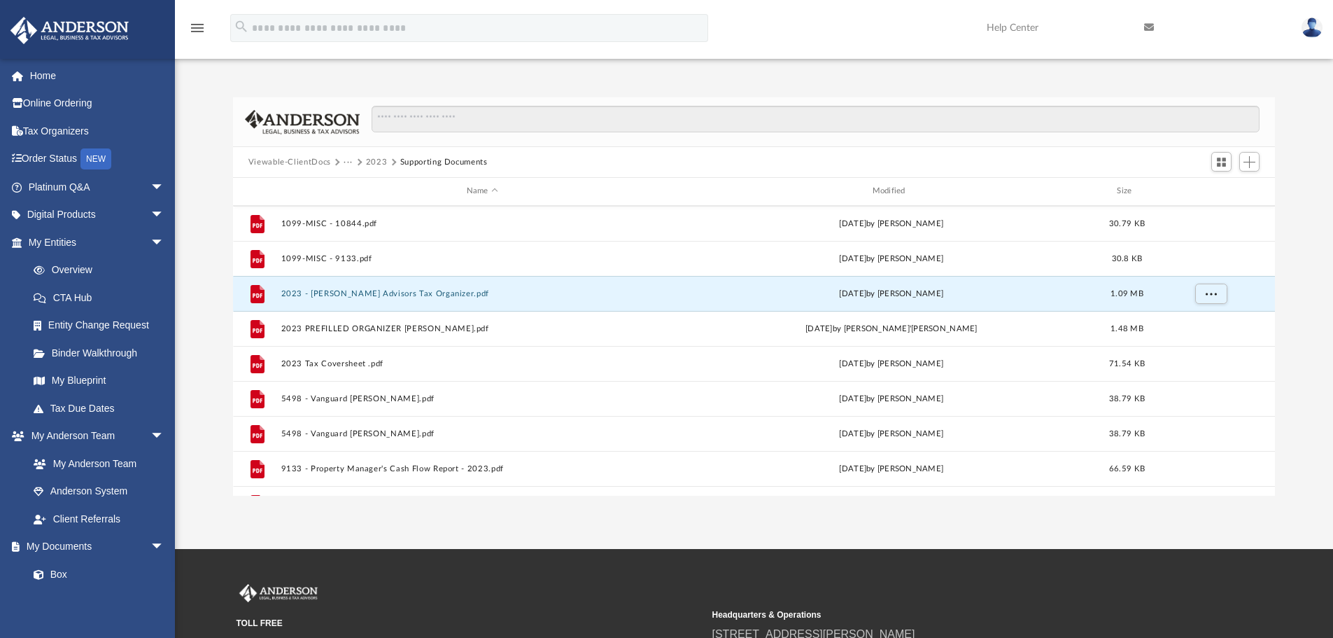
click at [367, 159] on button "2023" at bounding box center [377, 162] width 22 height 13
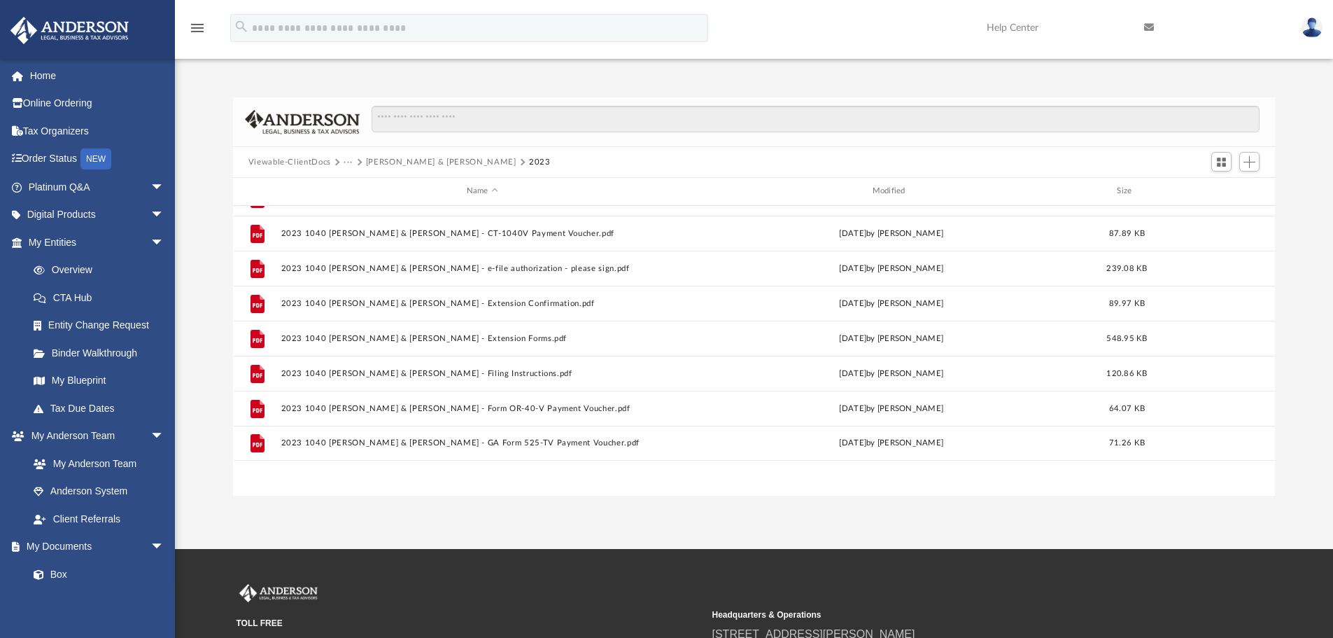
scroll to position [0, 0]
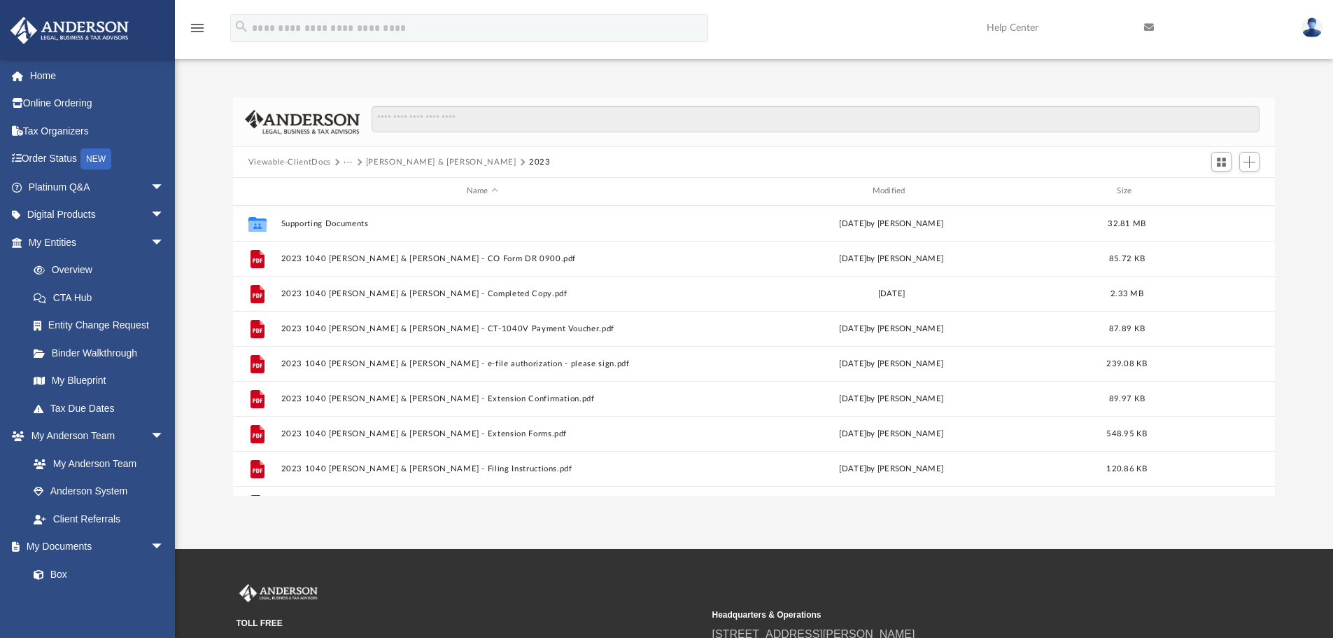
click at [387, 162] on button "[PERSON_NAME] & [PERSON_NAME]" at bounding box center [441, 162] width 150 height 13
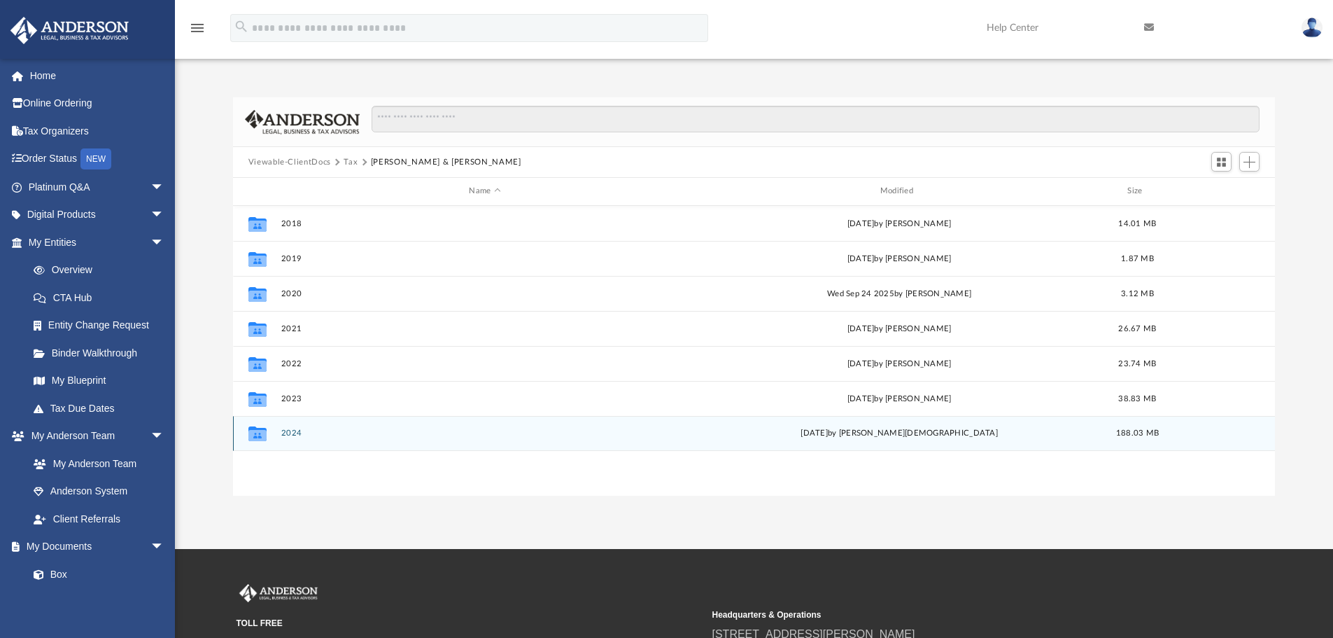
click at [287, 434] on button "2024" at bounding box center [485, 432] width 408 height 9
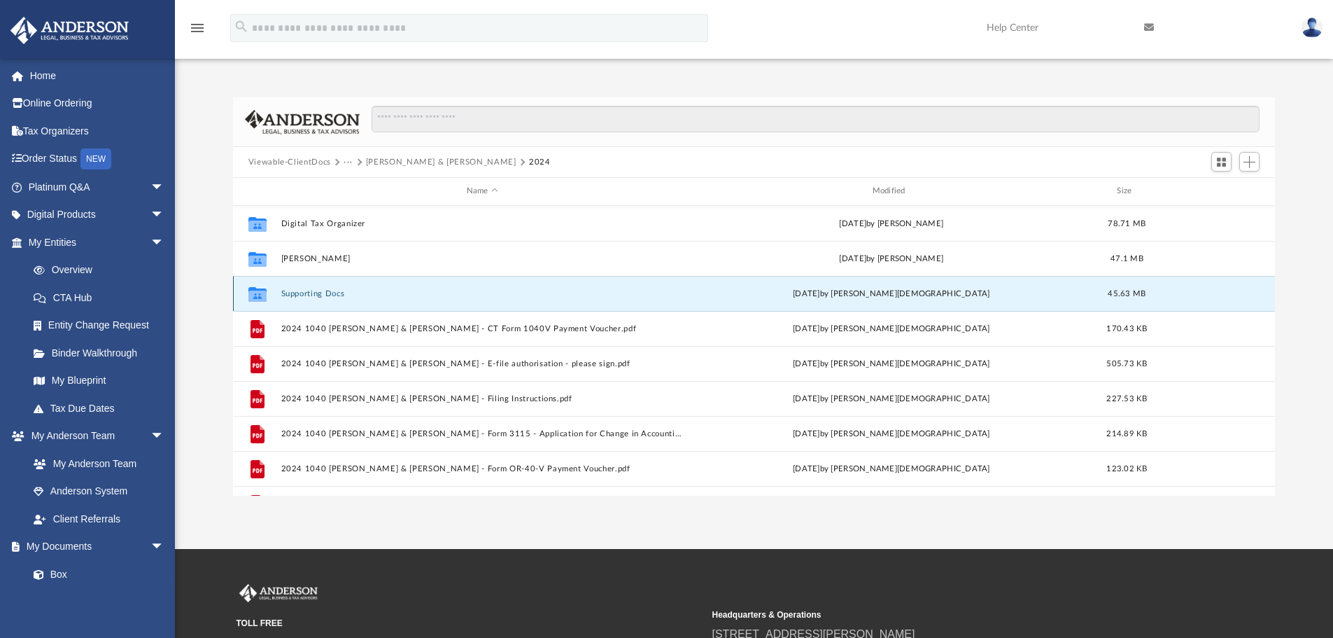
click at [307, 297] on button "Supporting Docs" at bounding box center [482, 293] width 403 height 9
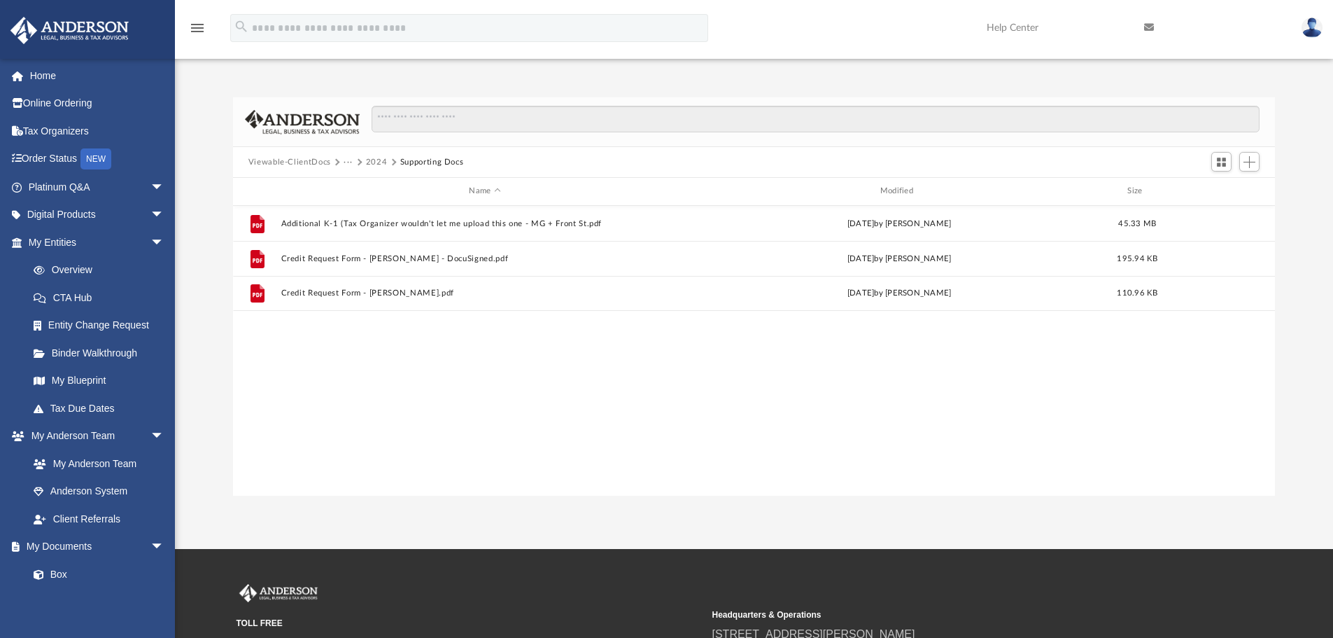
click at [370, 159] on button "2024" at bounding box center [377, 162] width 22 height 13
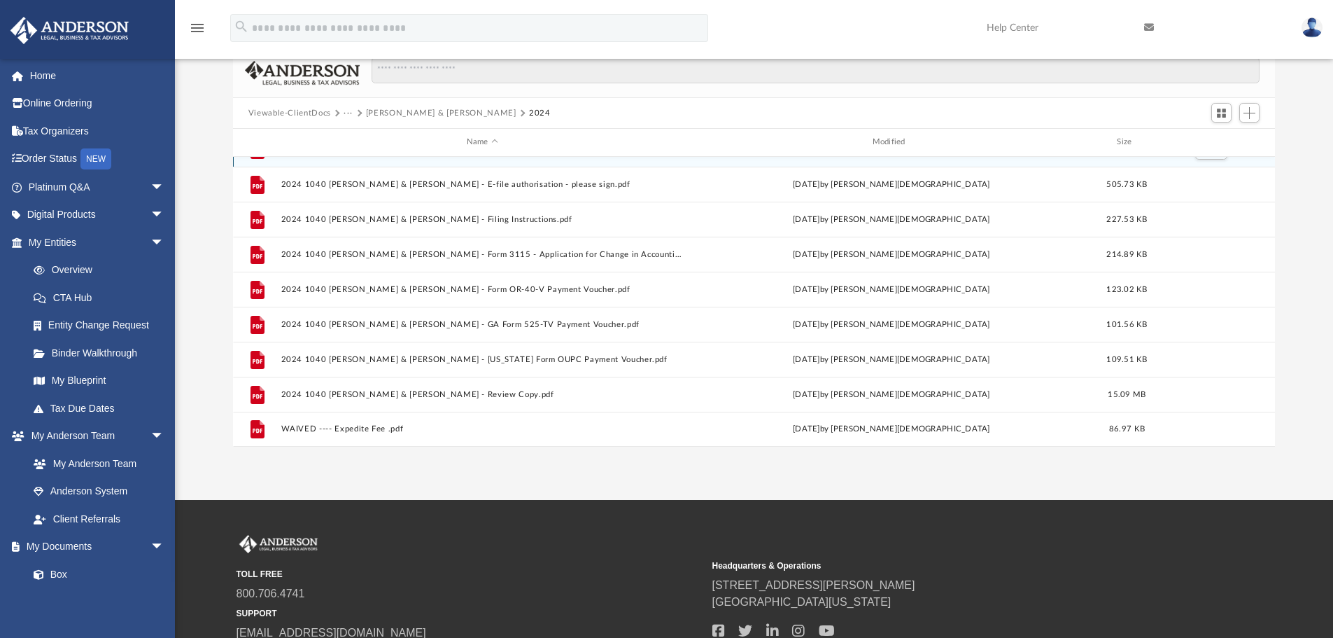
scroll to position [70, 0]
